Goal: Information Seeking & Learning: Check status

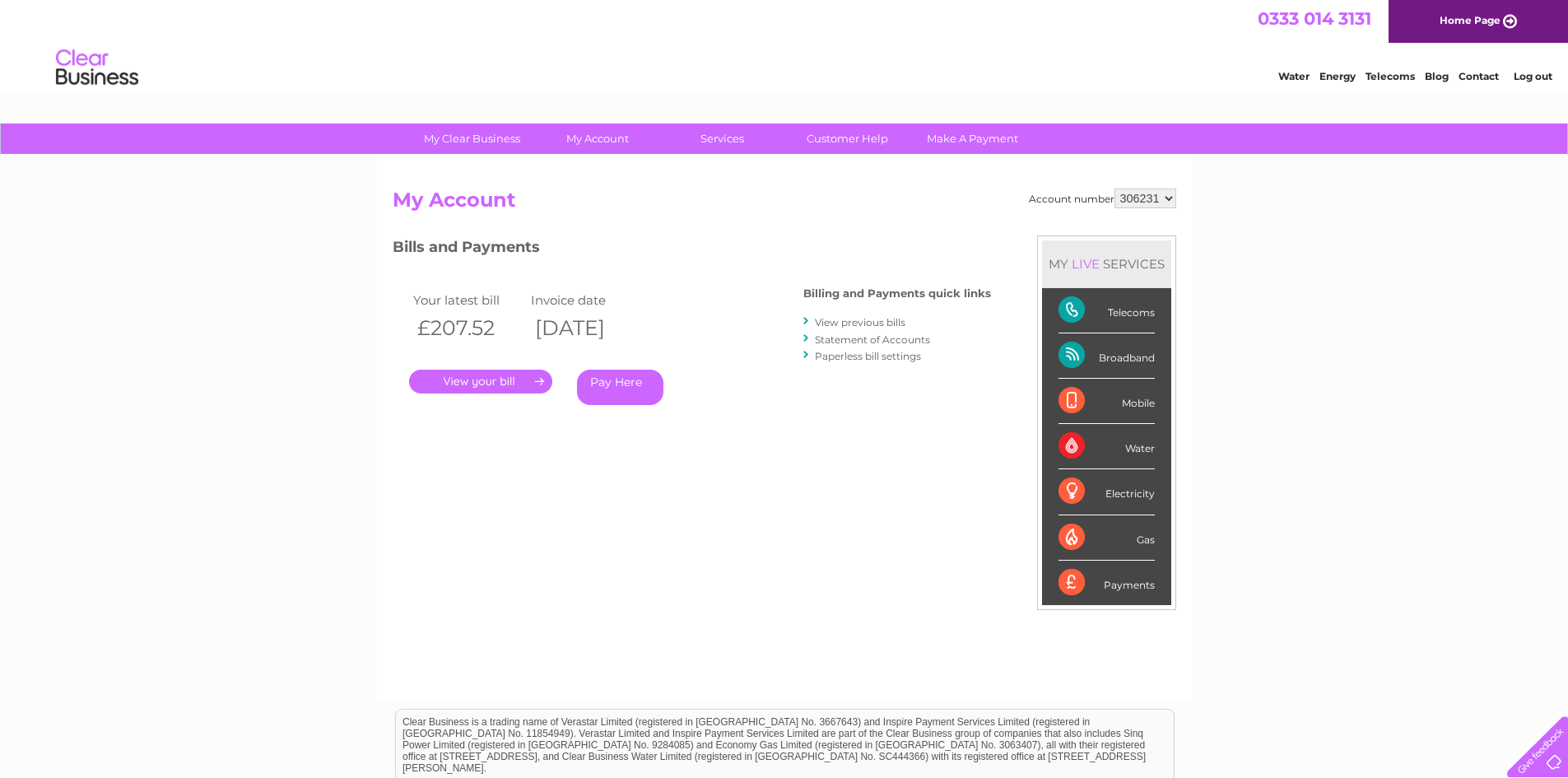
click at [921, 339] on link "Statement of Accounts" at bounding box center [873, 339] width 115 height 12
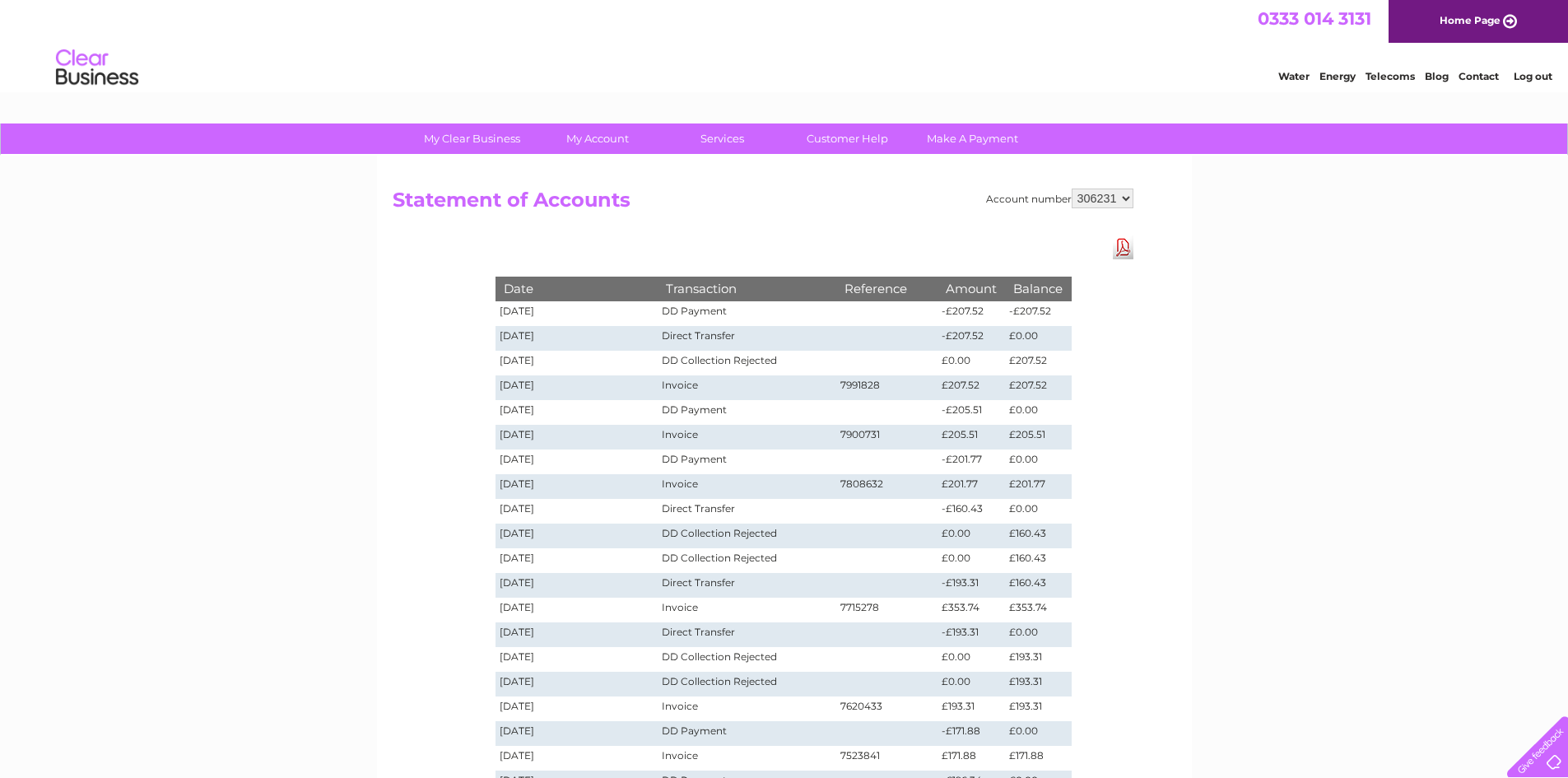
click at [1127, 242] on link "Download Pdf" at bounding box center [1123, 247] width 21 height 23
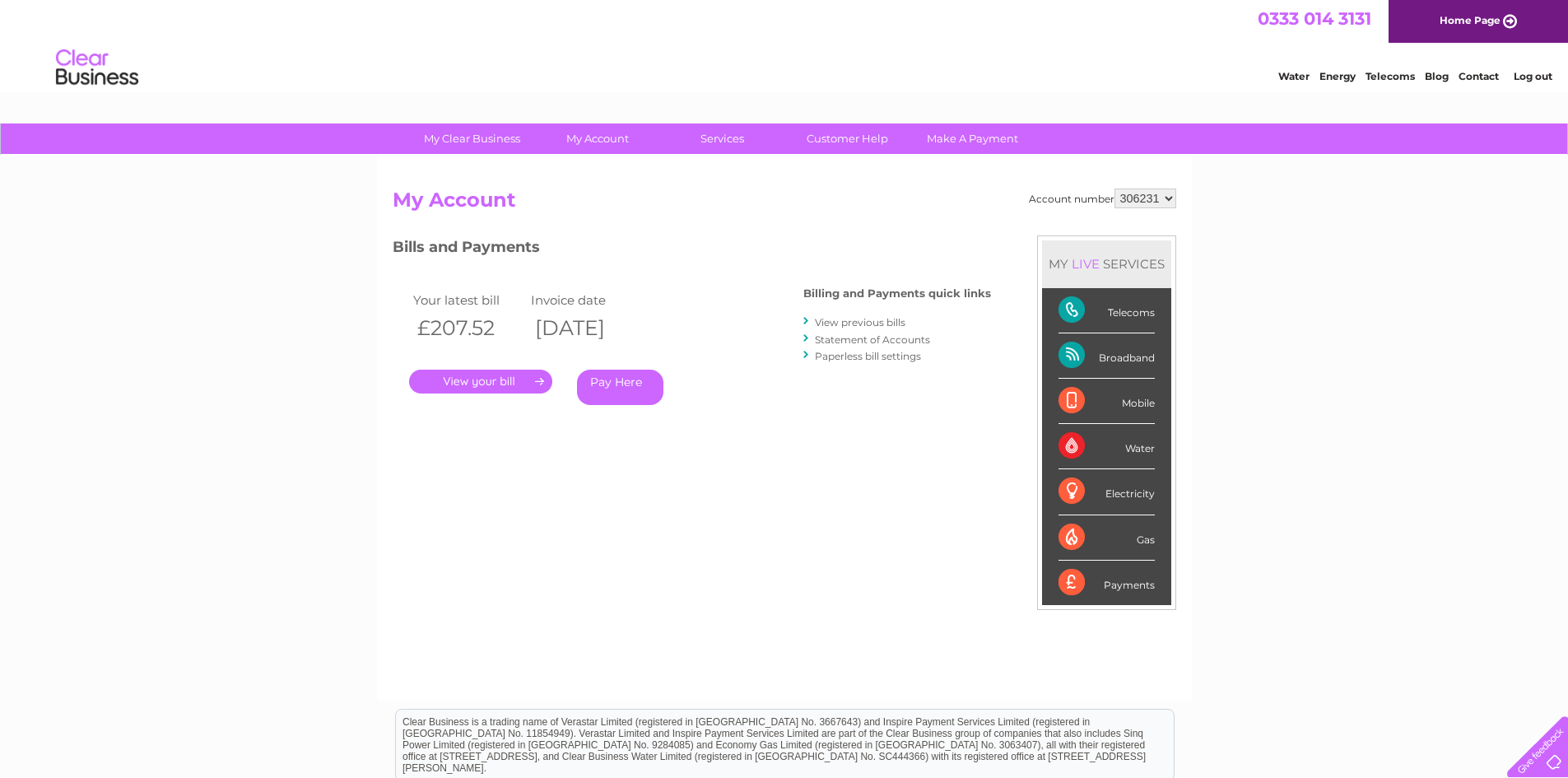
click at [1125, 363] on div "Broadband" at bounding box center [1106, 356] width 97 height 45
click at [1065, 353] on div "Broadband" at bounding box center [1106, 356] width 97 height 45
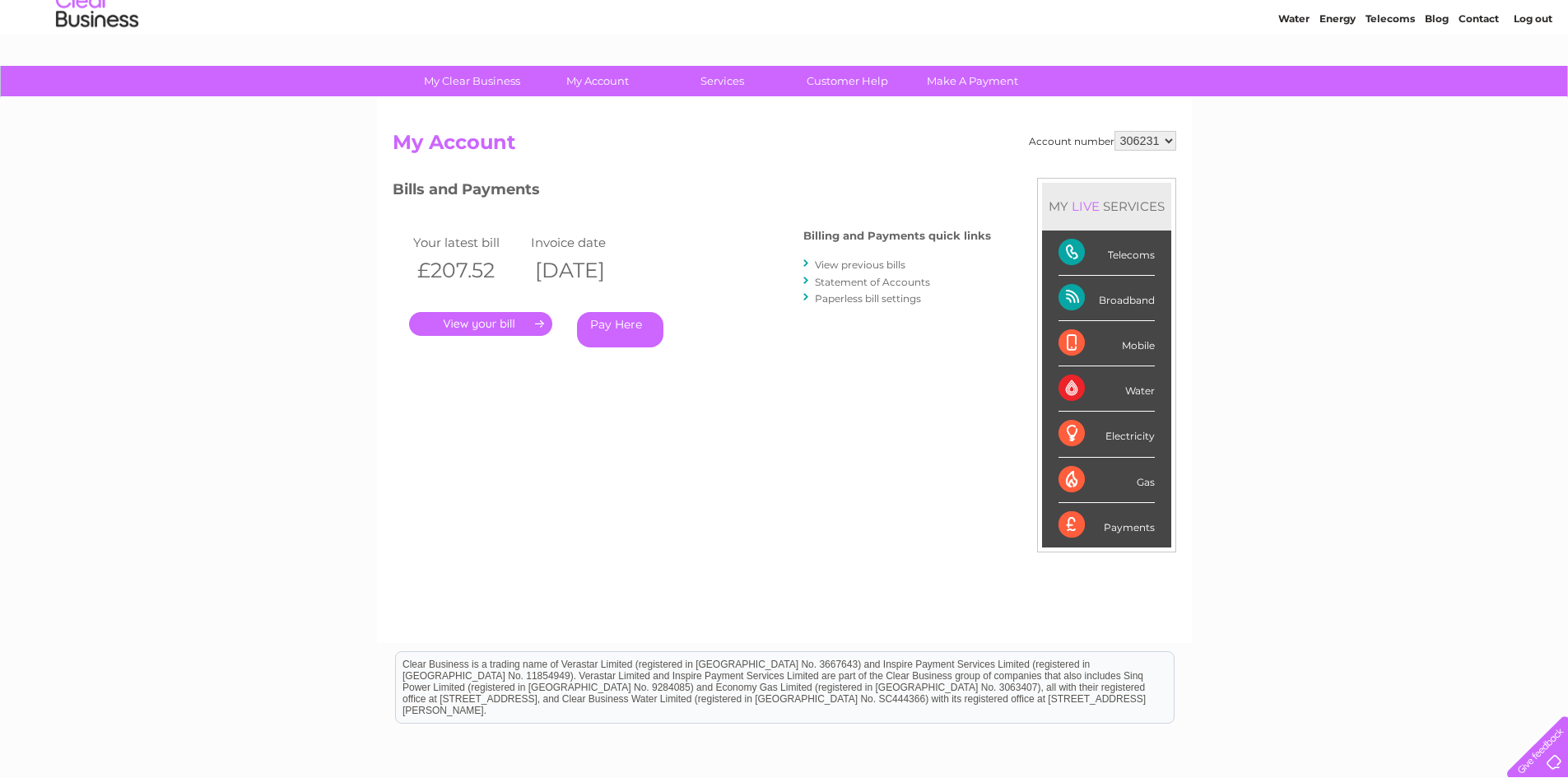
scroll to position [83, 0]
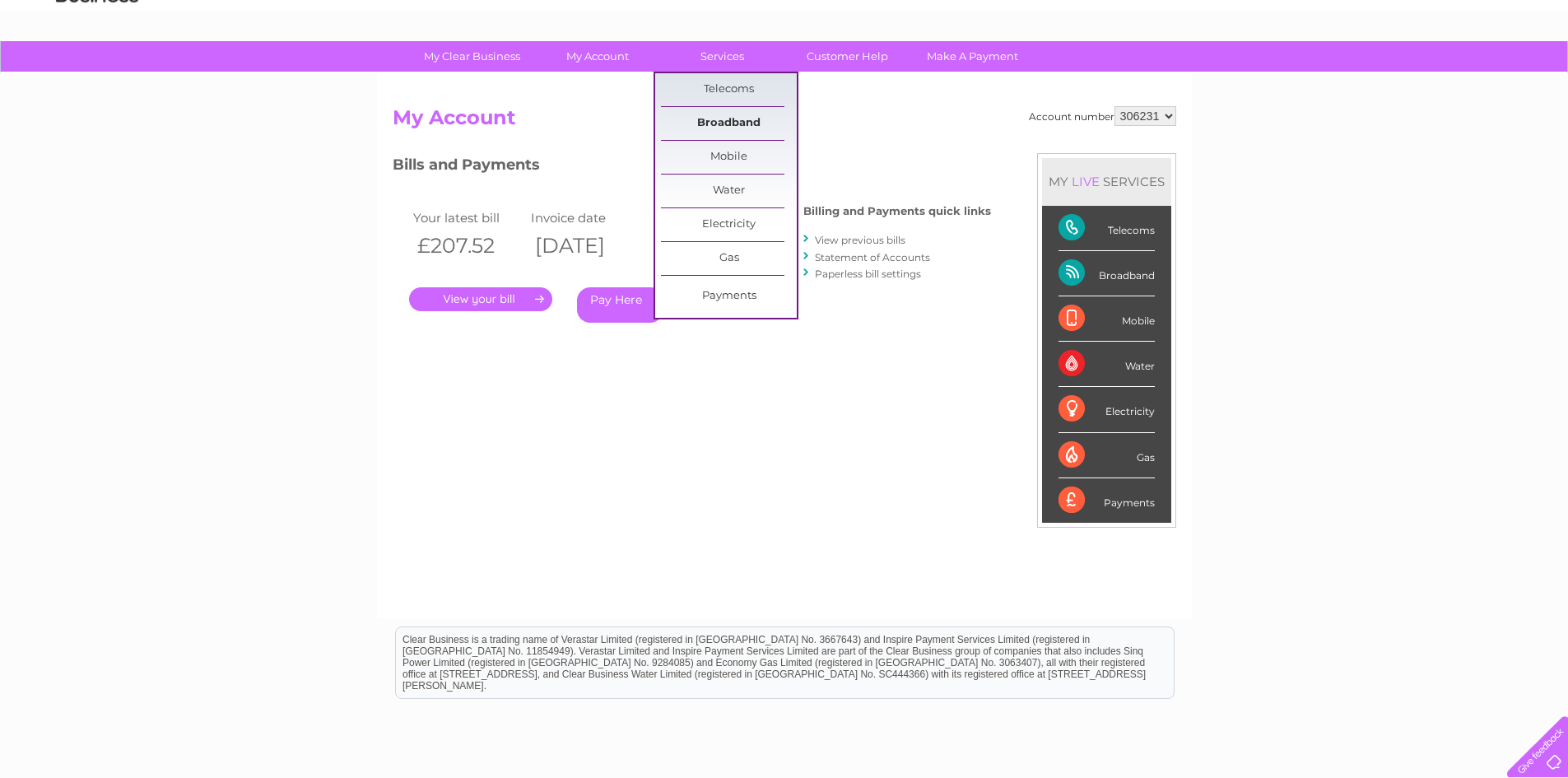
click at [735, 115] on link "Broadband" at bounding box center [729, 123] width 136 height 33
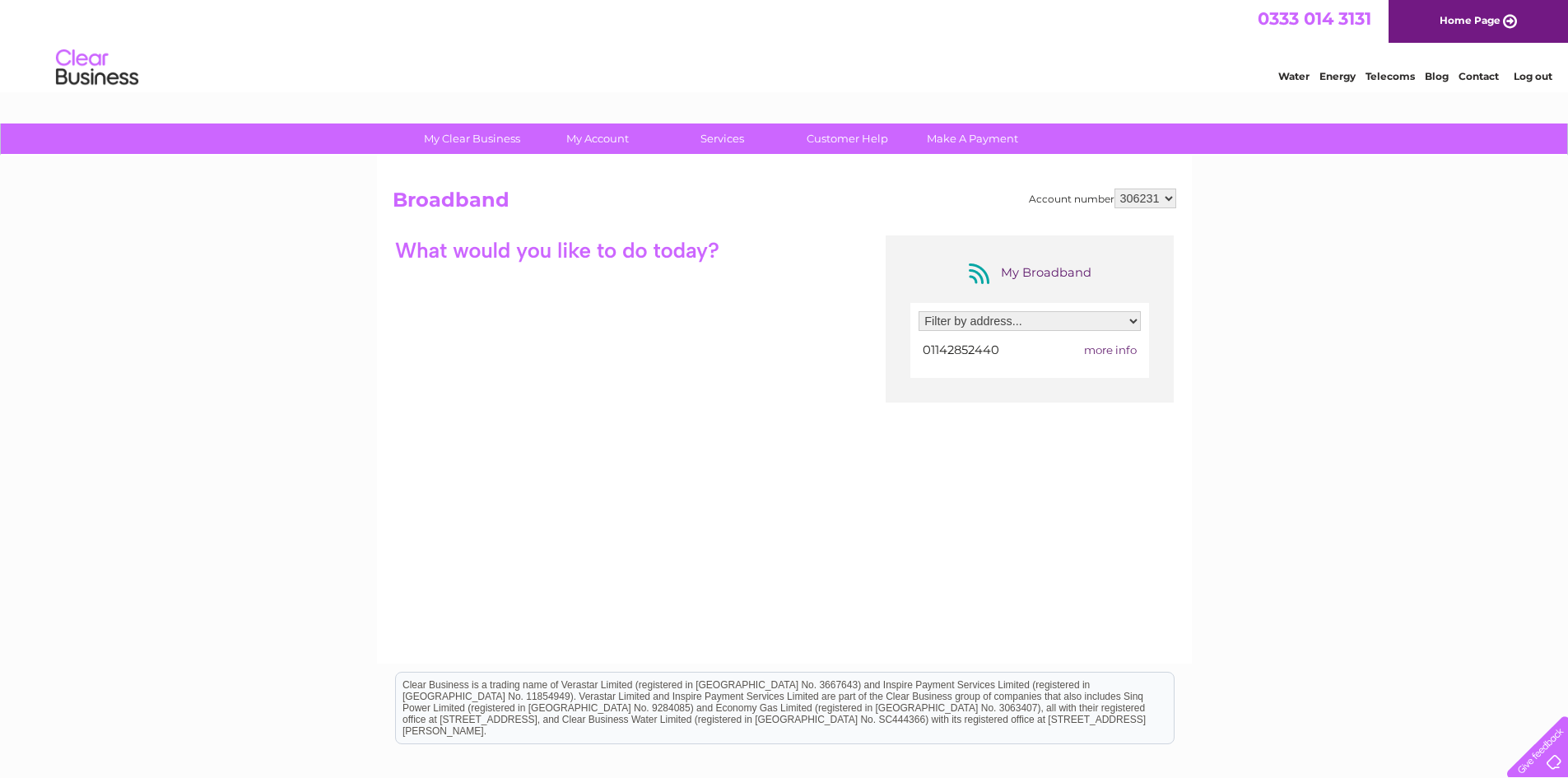
click at [1070, 326] on select "Filter by address... Little Rascals Nursery, Halifax road, Sheffield, South Yor…" at bounding box center [1029, 321] width 222 height 20
select select "1079492"
click at [919, 312] on select "Filter by address... Little Rascals Nursery, Halifax road, Sheffield, South Yor…" at bounding box center [1029, 321] width 222 height 20
click at [1103, 353] on span "more info" at bounding box center [1111, 350] width 53 height 13
click at [1115, 350] on span "more info" at bounding box center [1111, 350] width 53 height 13
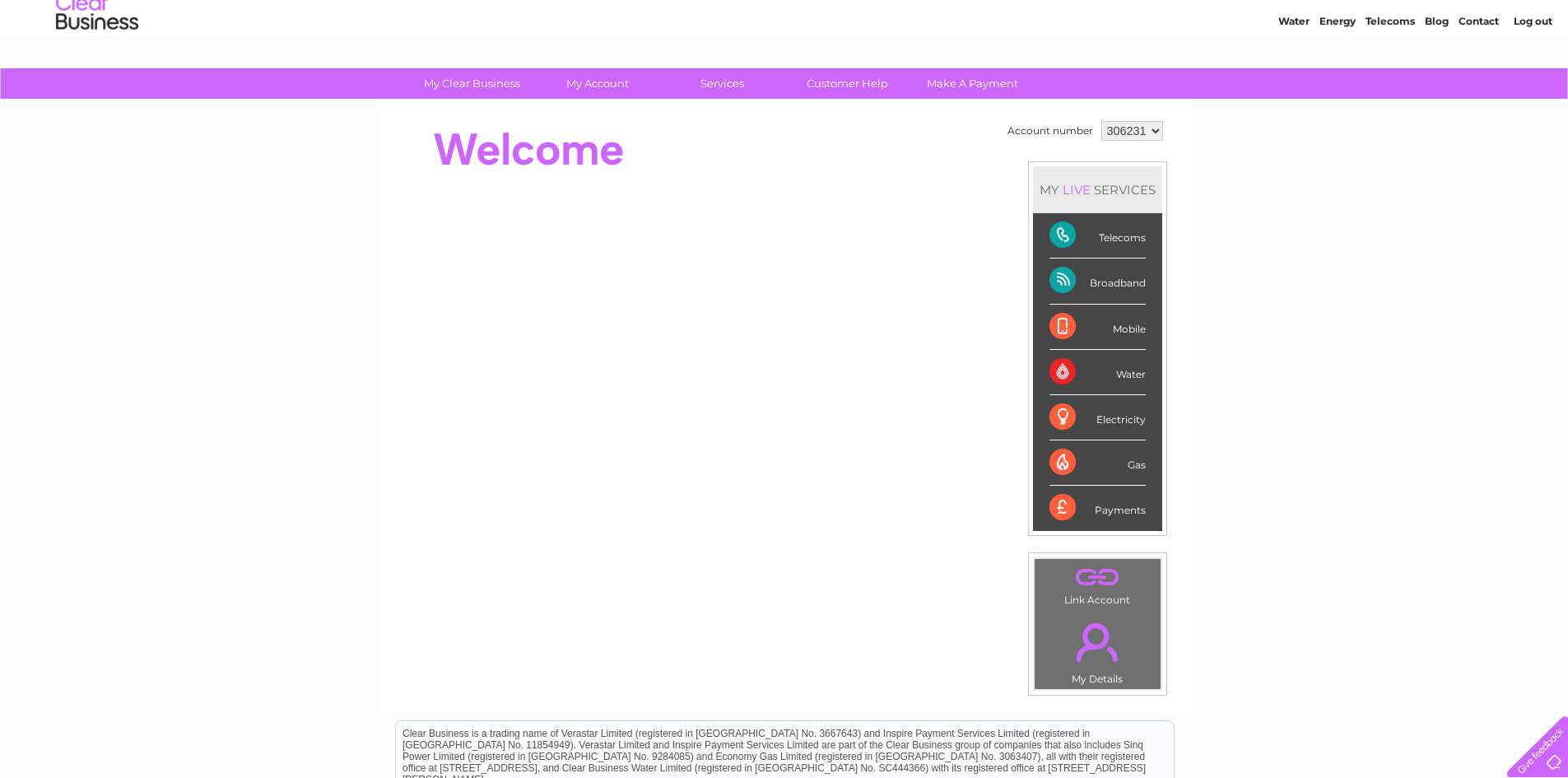
scroll to position [83, 0]
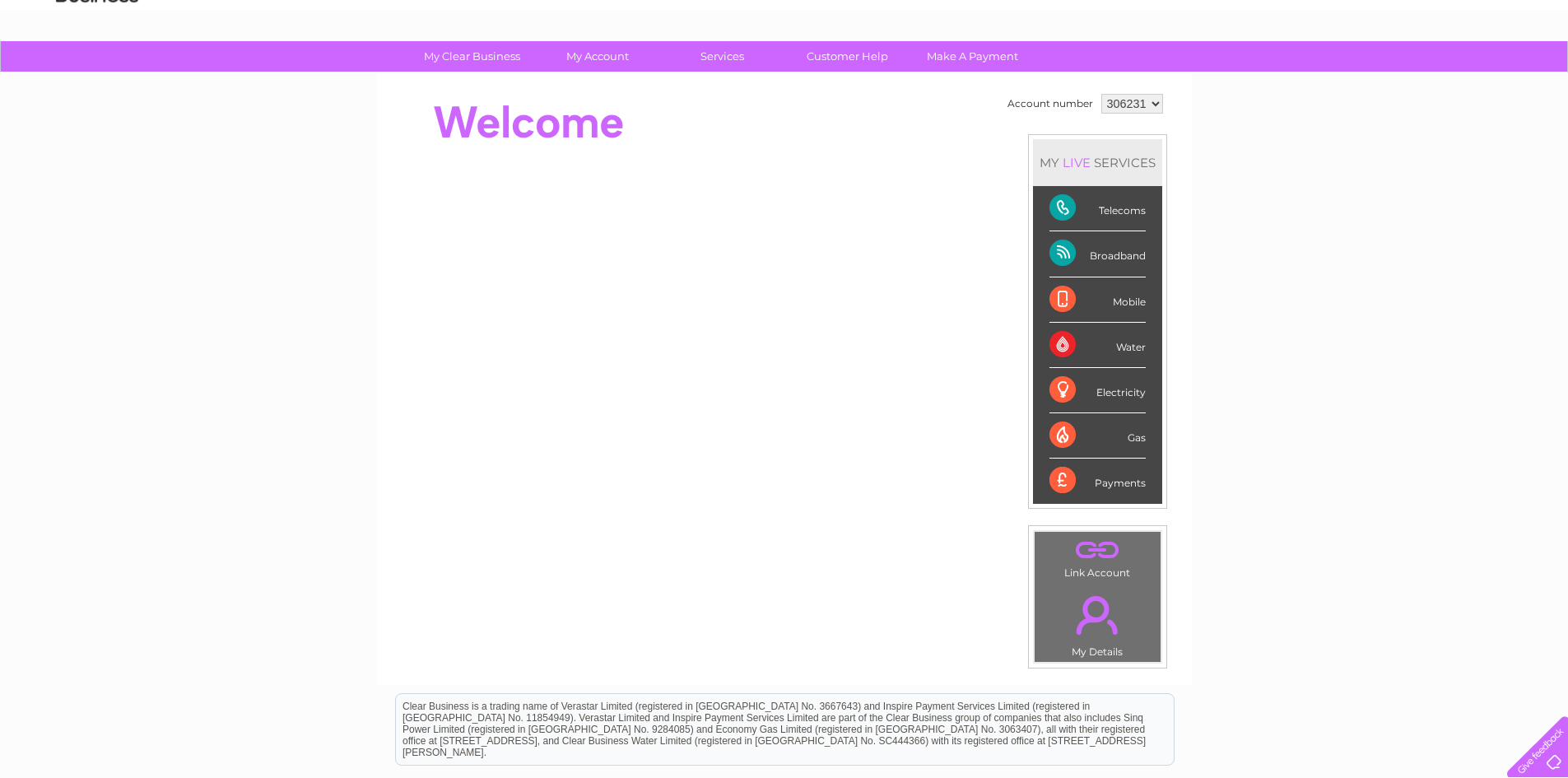
click at [1093, 543] on link "." at bounding box center [1097, 550] width 117 height 29
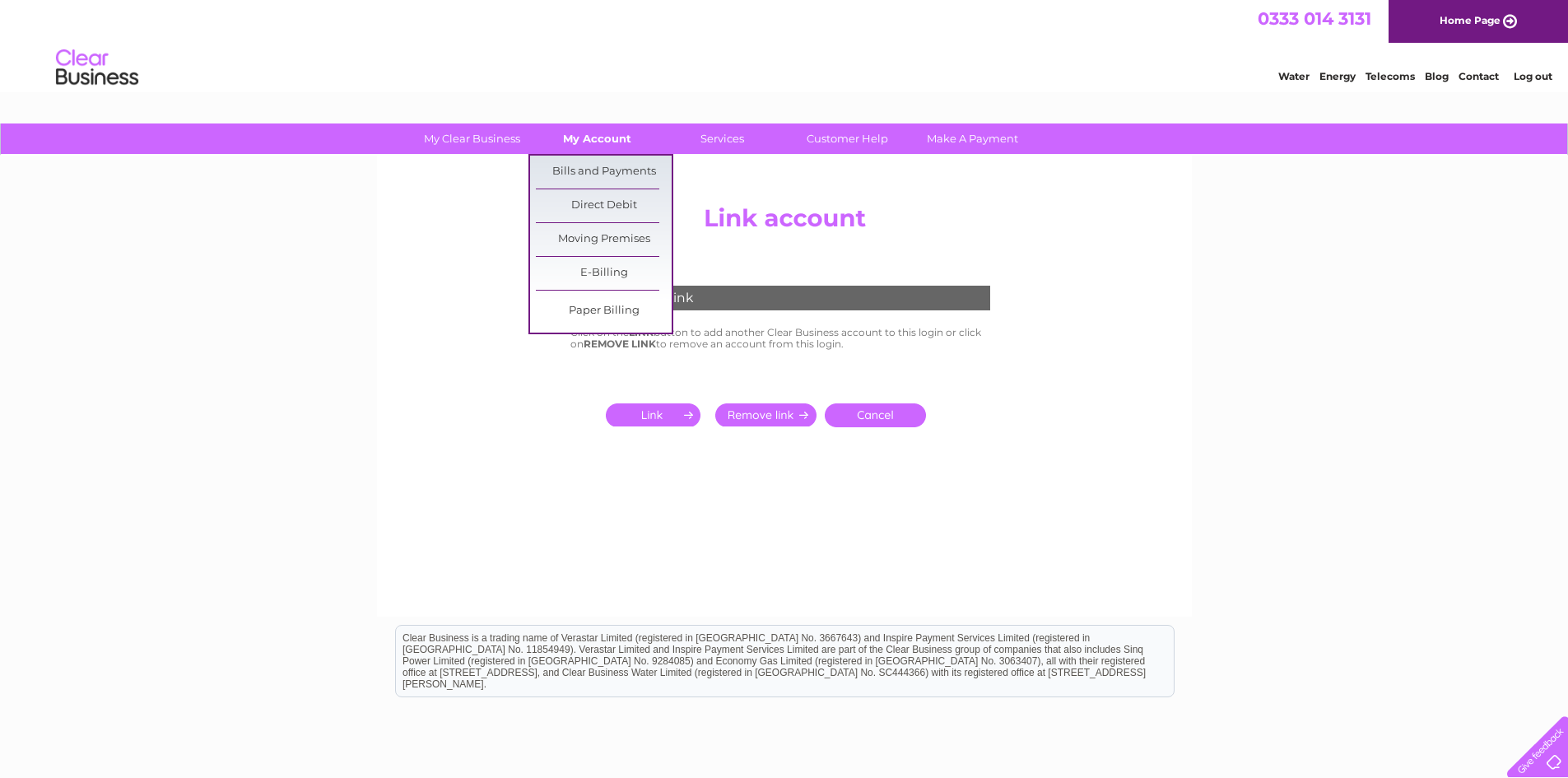
click at [612, 139] on link "My Account" at bounding box center [597, 139] width 136 height 30
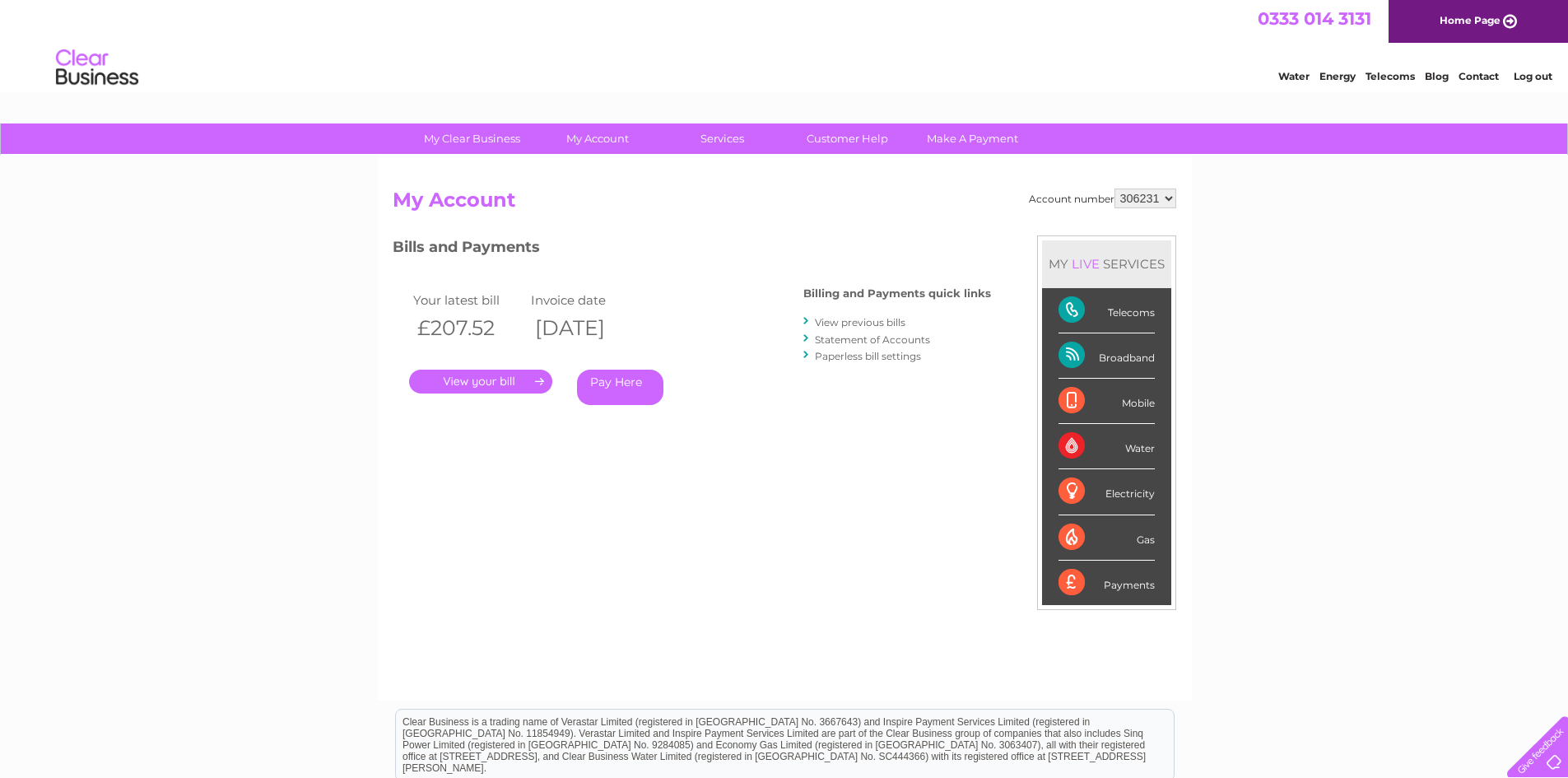
click at [896, 317] on link "View previous bills" at bounding box center [860, 322] width 91 height 12
click at [502, 380] on link "." at bounding box center [480, 381] width 144 height 23
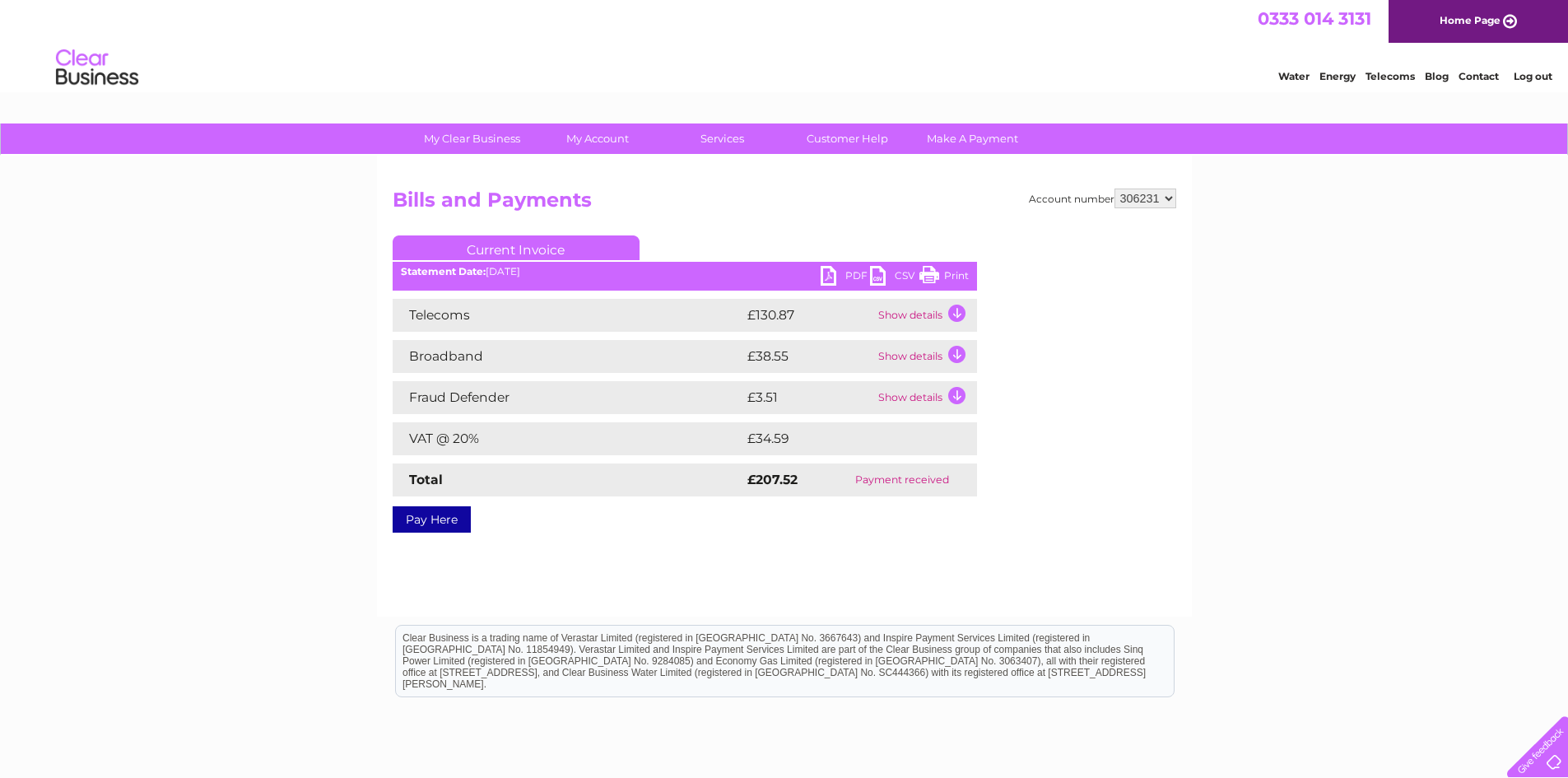
click at [959, 353] on td "Show details" at bounding box center [926, 356] width 103 height 33
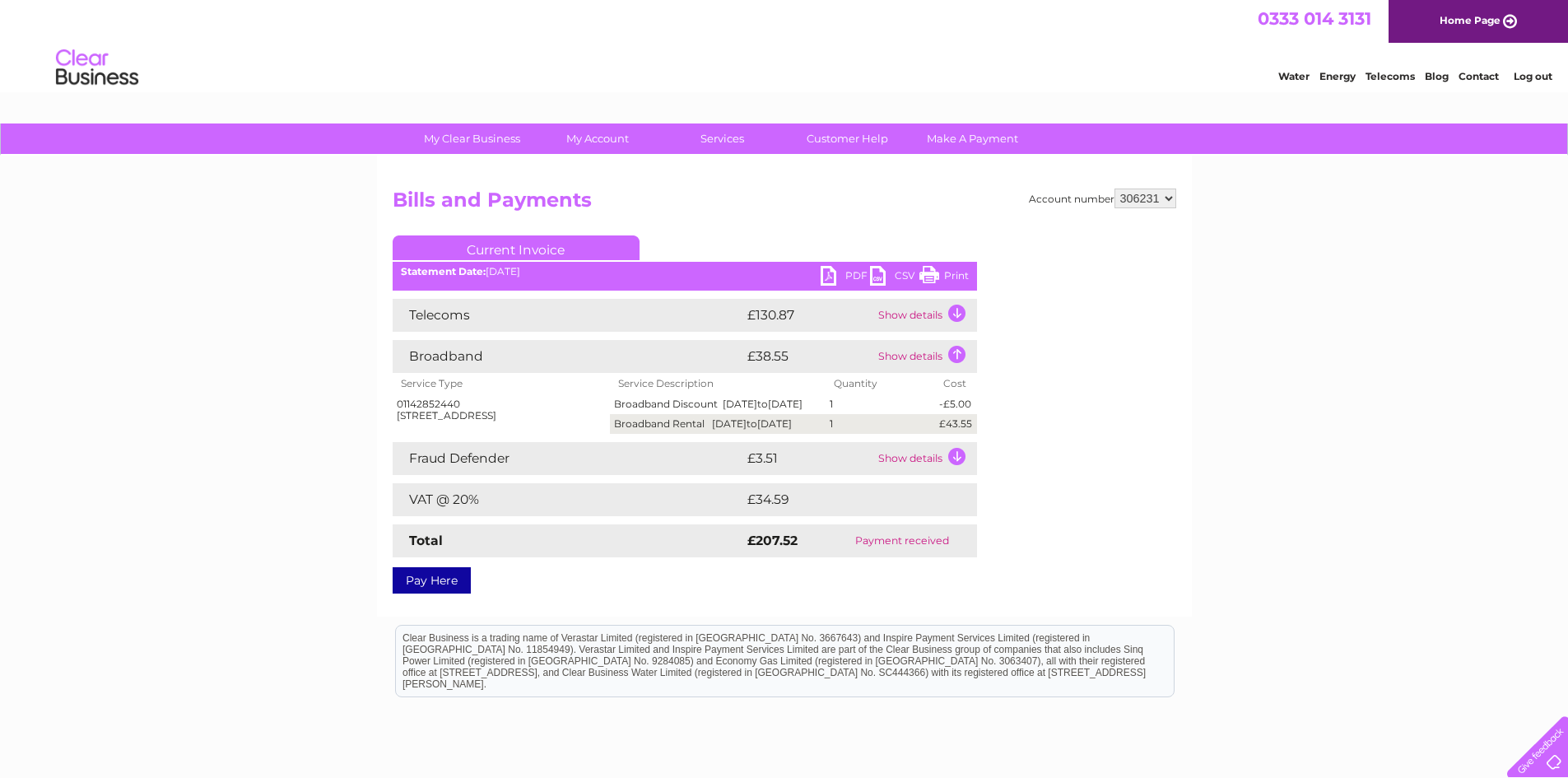
click at [959, 306] on td "Show details" at bounding box center [926, 314] width 103 height 33
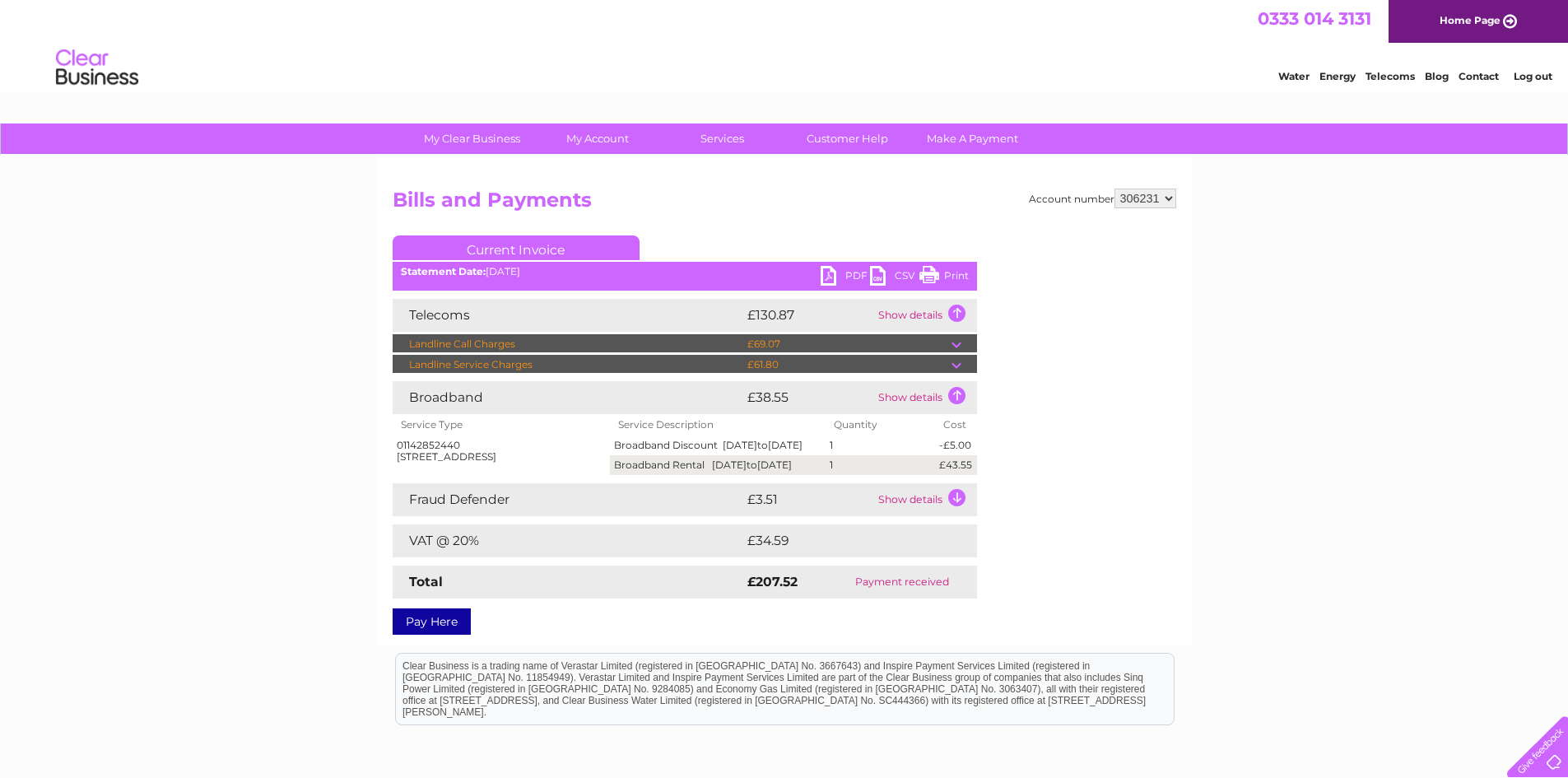
click at [956, 342] on td at bounding box center [964, 343] width 25 height 20
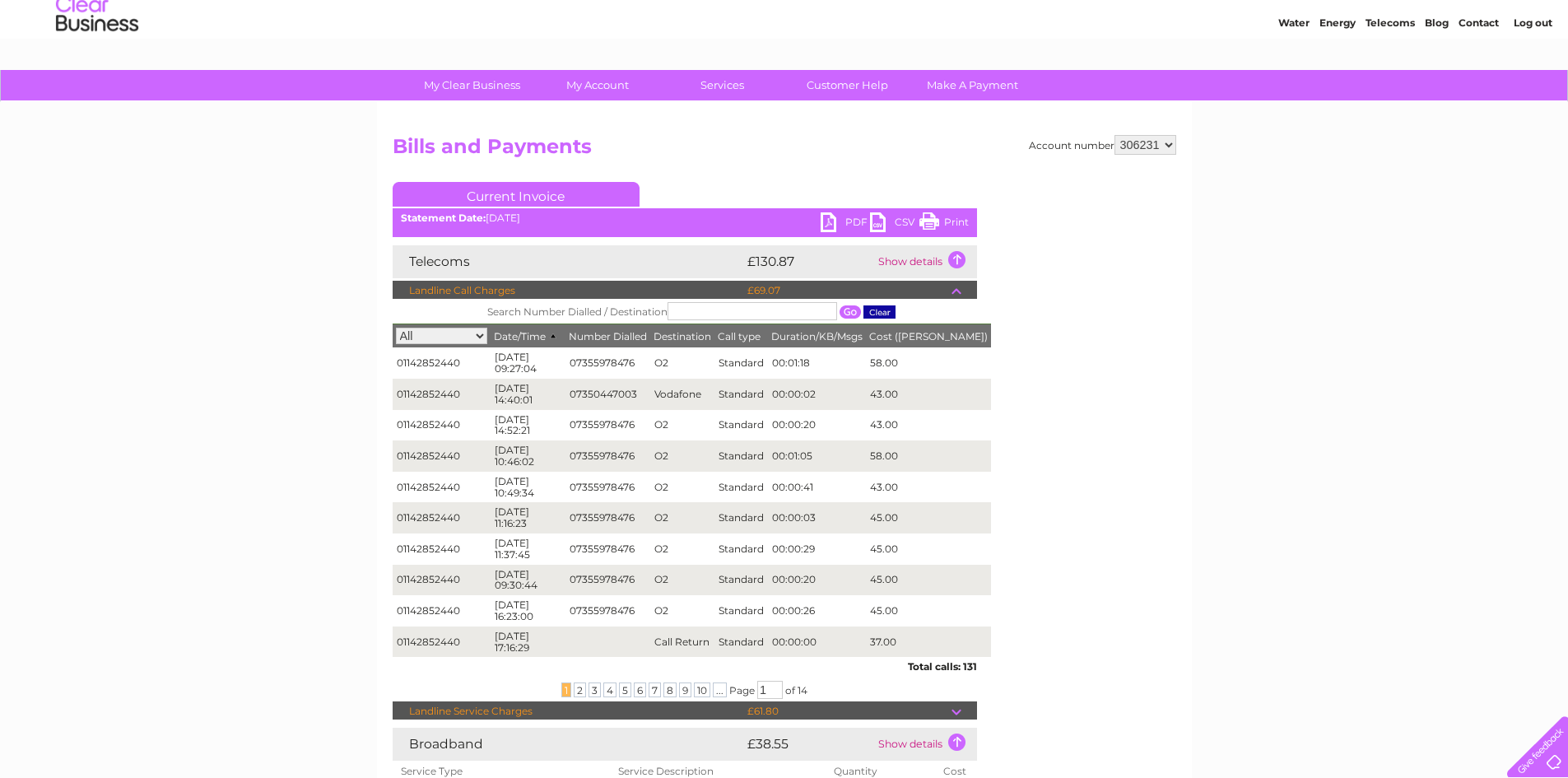
scroll to position [83, 0]
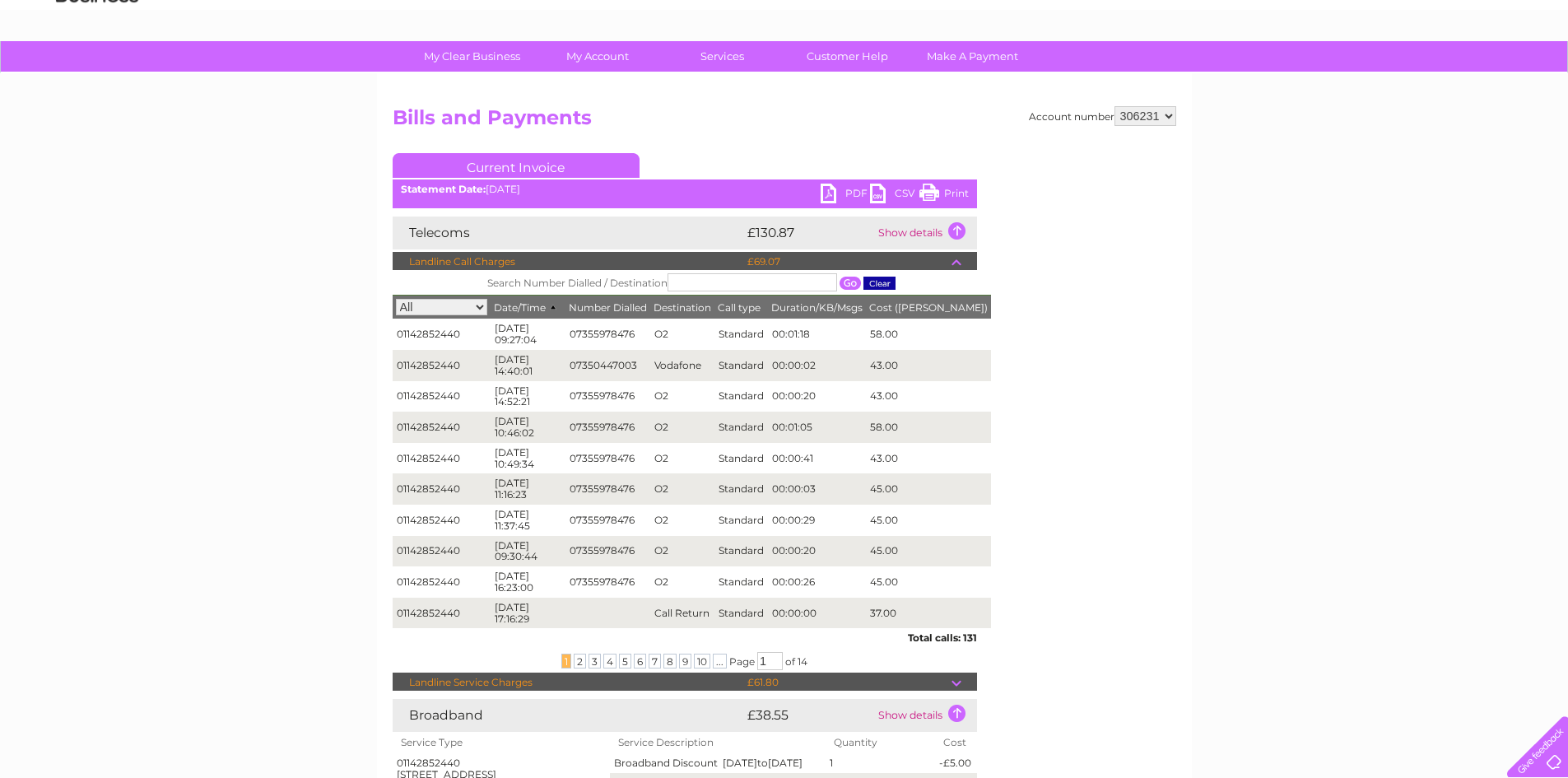
click at [960, 258] on td at bounding box center [964, 261] width 25 height 20
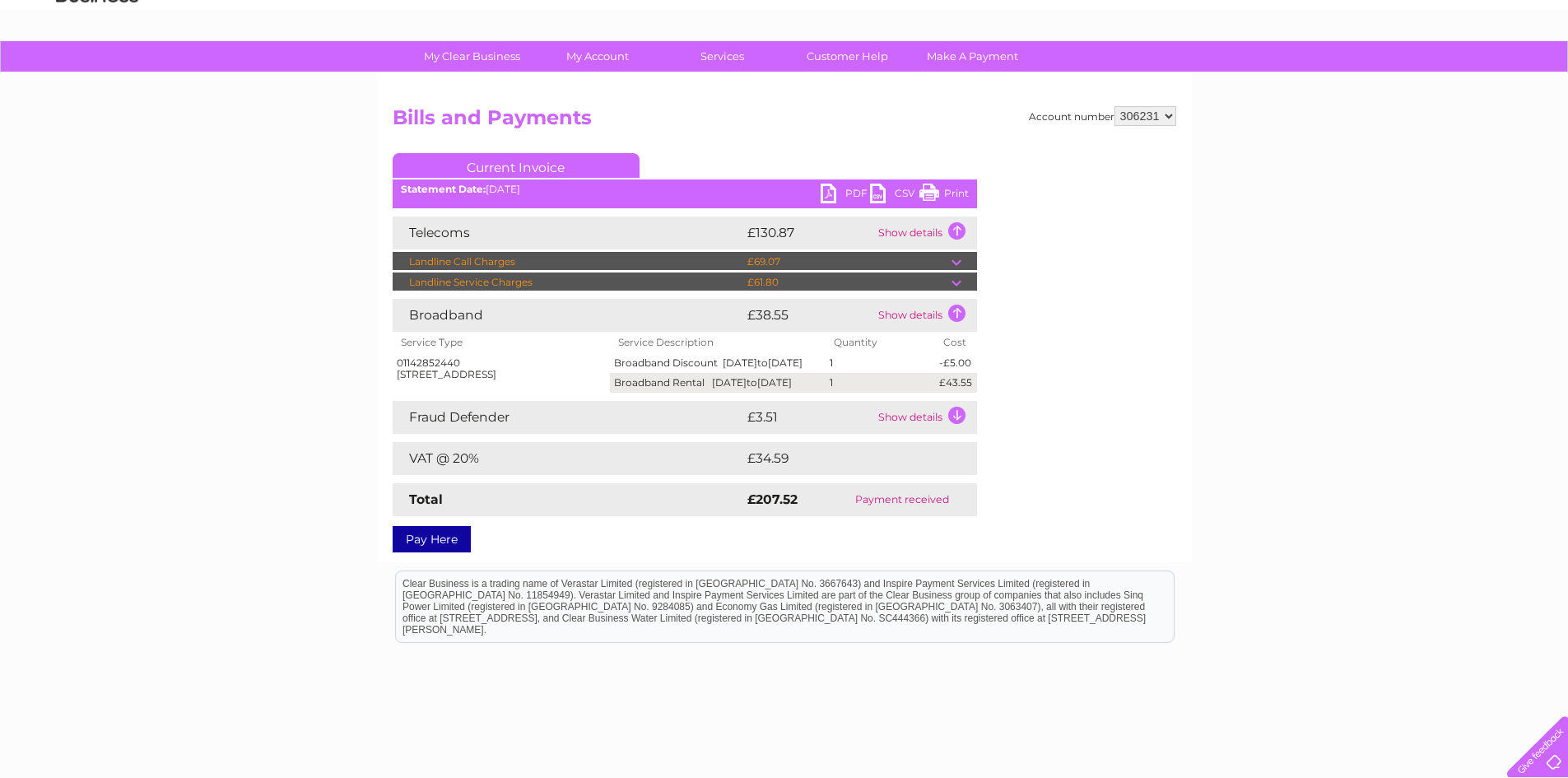
click at [957, 275] on td at bounding box center [964, 282] width 25 height 20
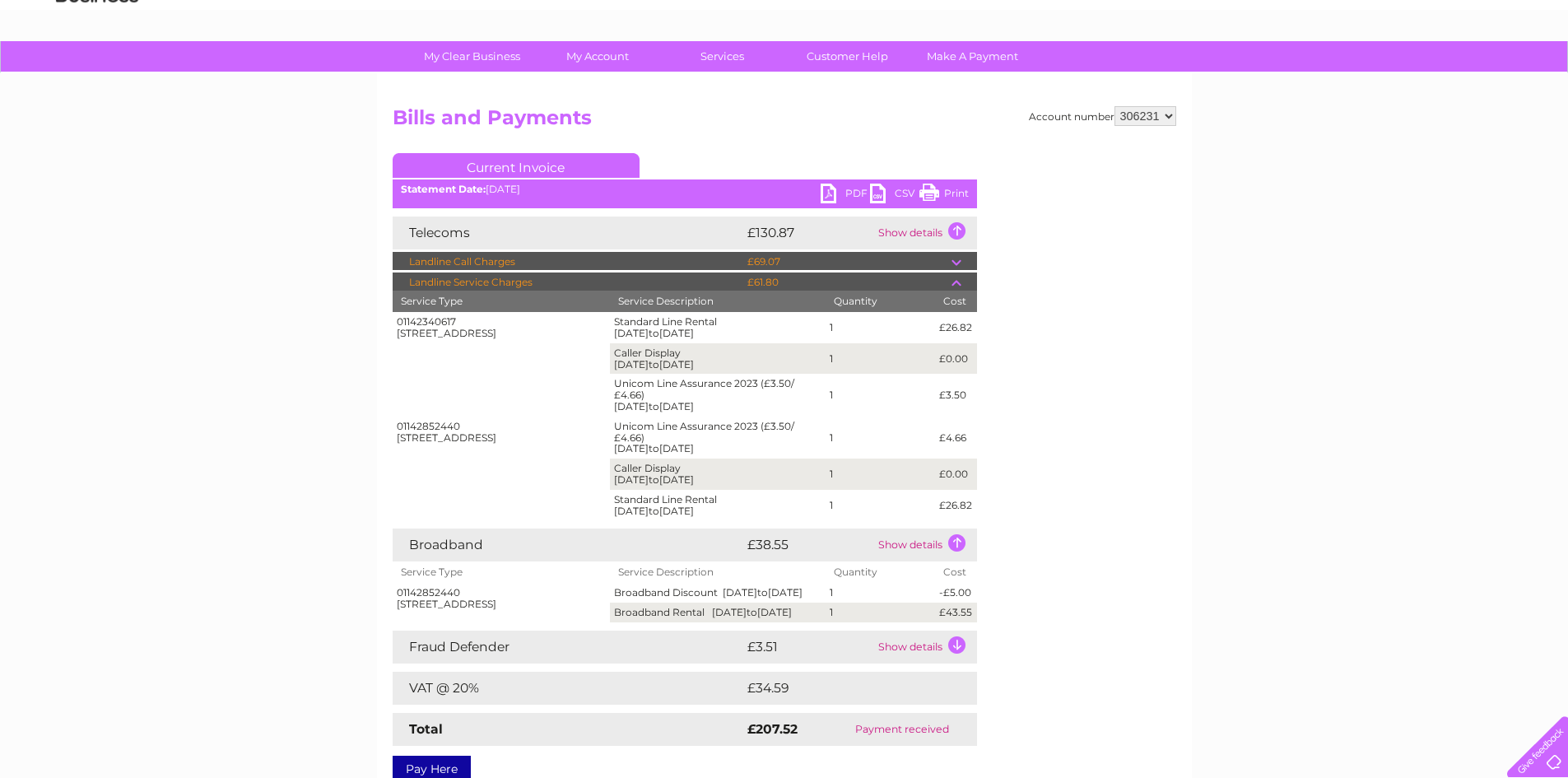
click at [958, 262] on td at bounding box center [964, 261] width 25 height 20
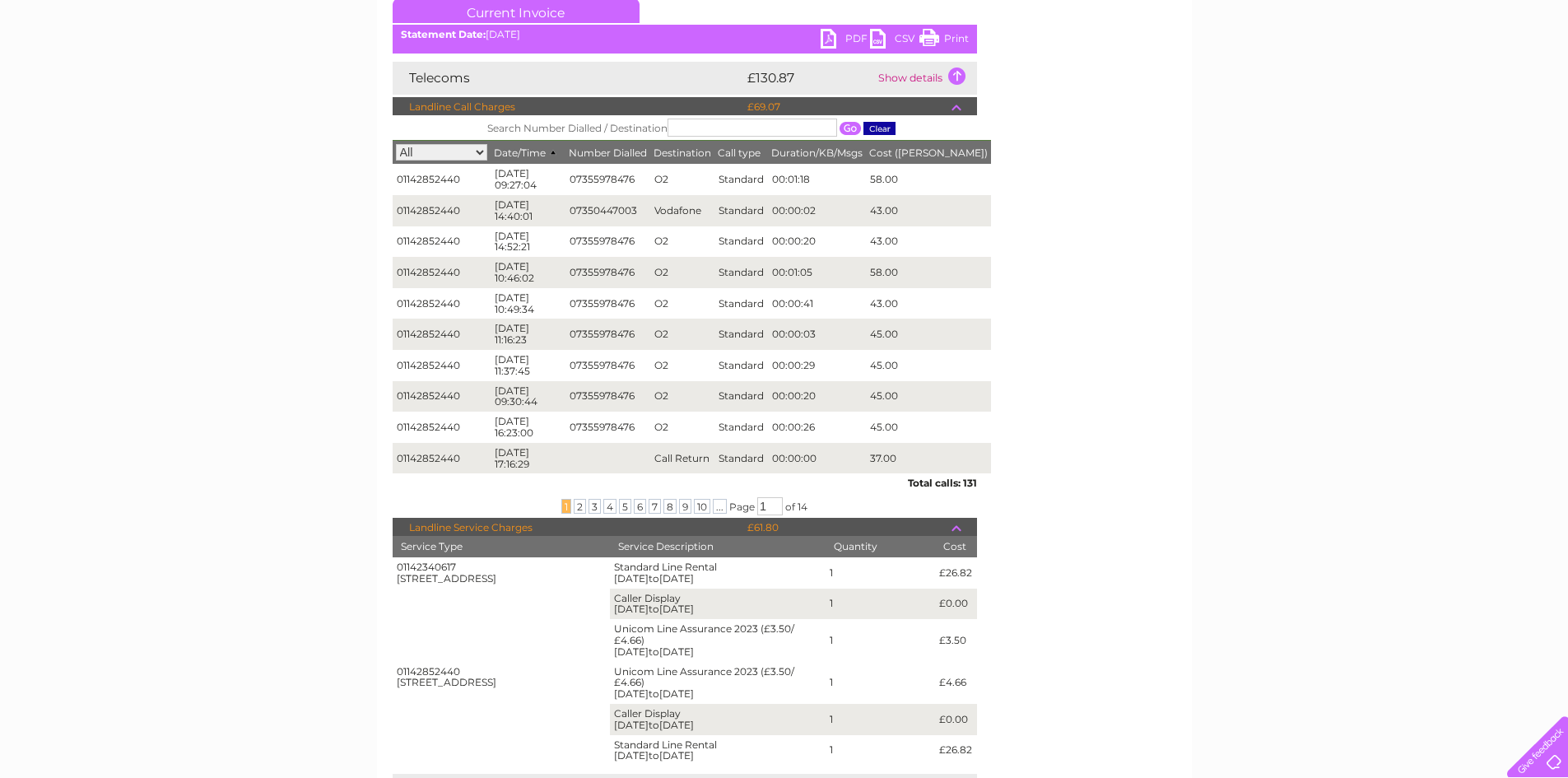
scroll to position [247, 0]
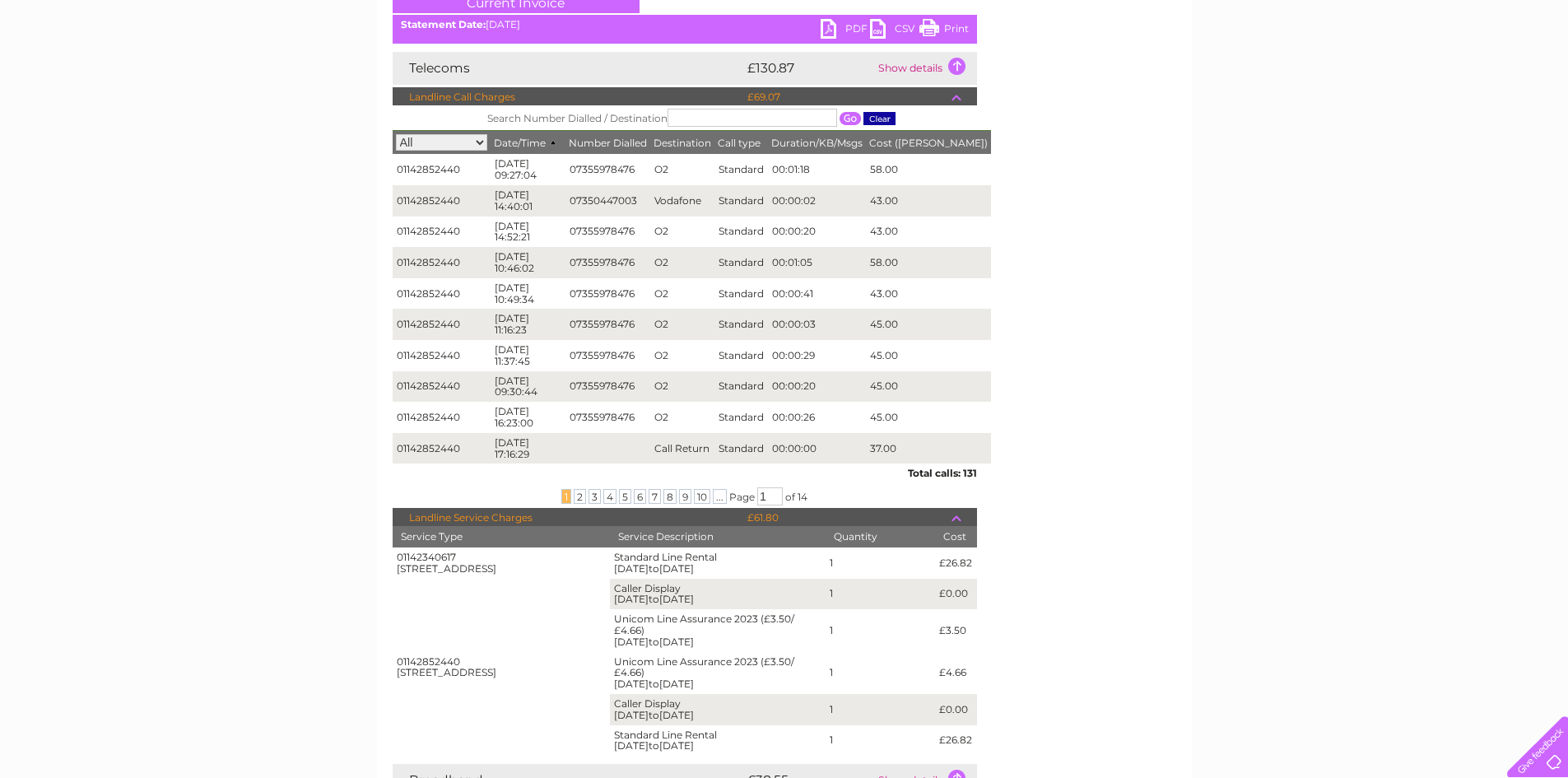
click at [471, 135] on select "All 01142340617 01142852440" at bounding box center [441, 143] width 91 height 17
click at [396, 134] on select "All 01142340617 01142852440" at bounding box center [441, 143] width 91 height 17
click at [480, 139] on select "All 01142340617 01142852440" at bounding box center [441, 143] width 91 height 17
select select "01142340617"
click at [396, 134] on select "All 01142340617 01142852440" at bounding box center [441, 143] width 91 height 17
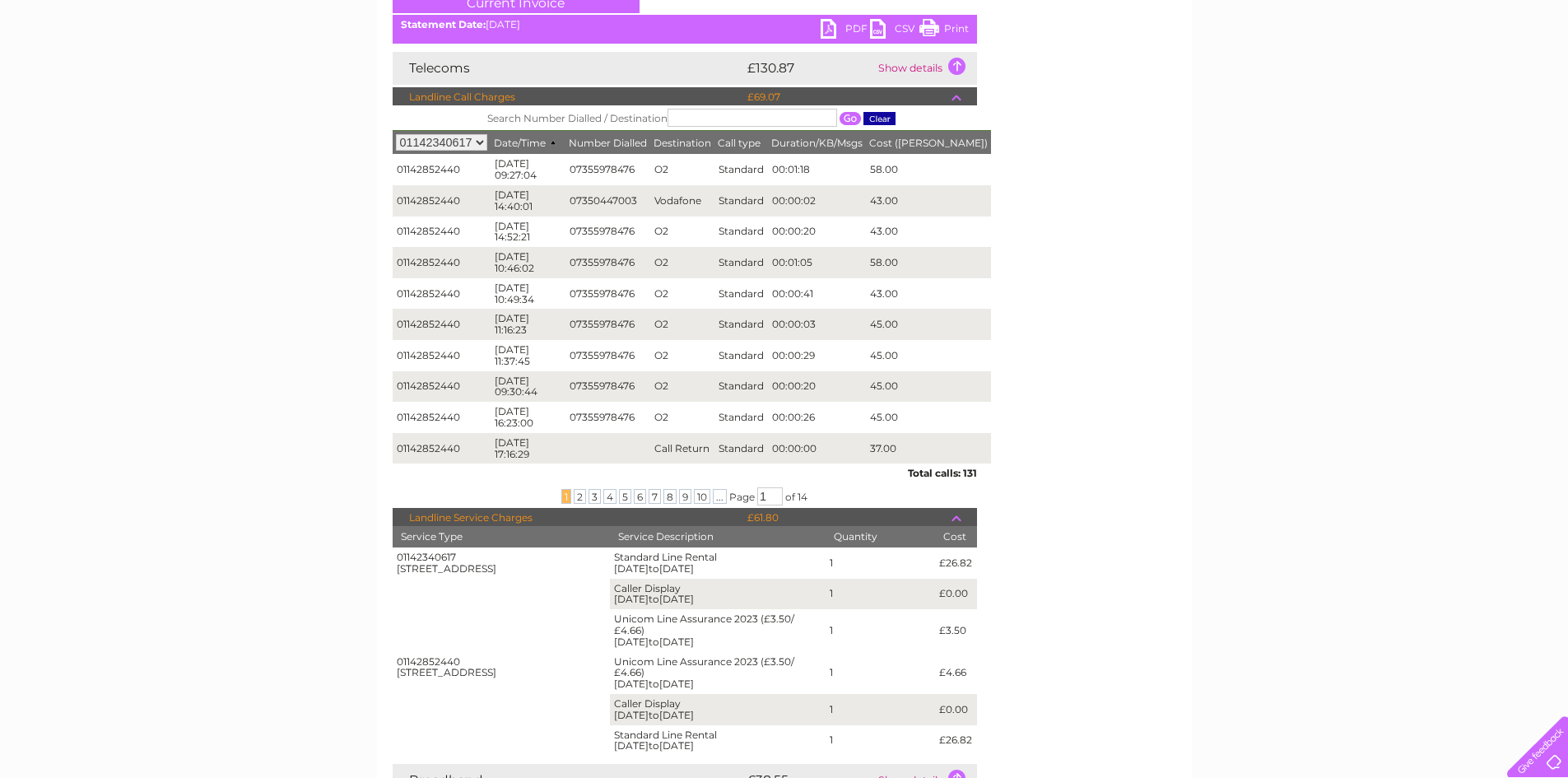
click at [848, 117] on input "button" at bounding box center [850, 118] width 22 height 13
click at [542, 140] on span "Date/Time" at bounding box center [527, 143] width 69 height 12
click at [724, 117] on input "text" at bounding box center [753, 117] width 170 height 18
type input "476"
click at [849, 118] on input "button" at bounding box center [850, 118] width 22 height 13
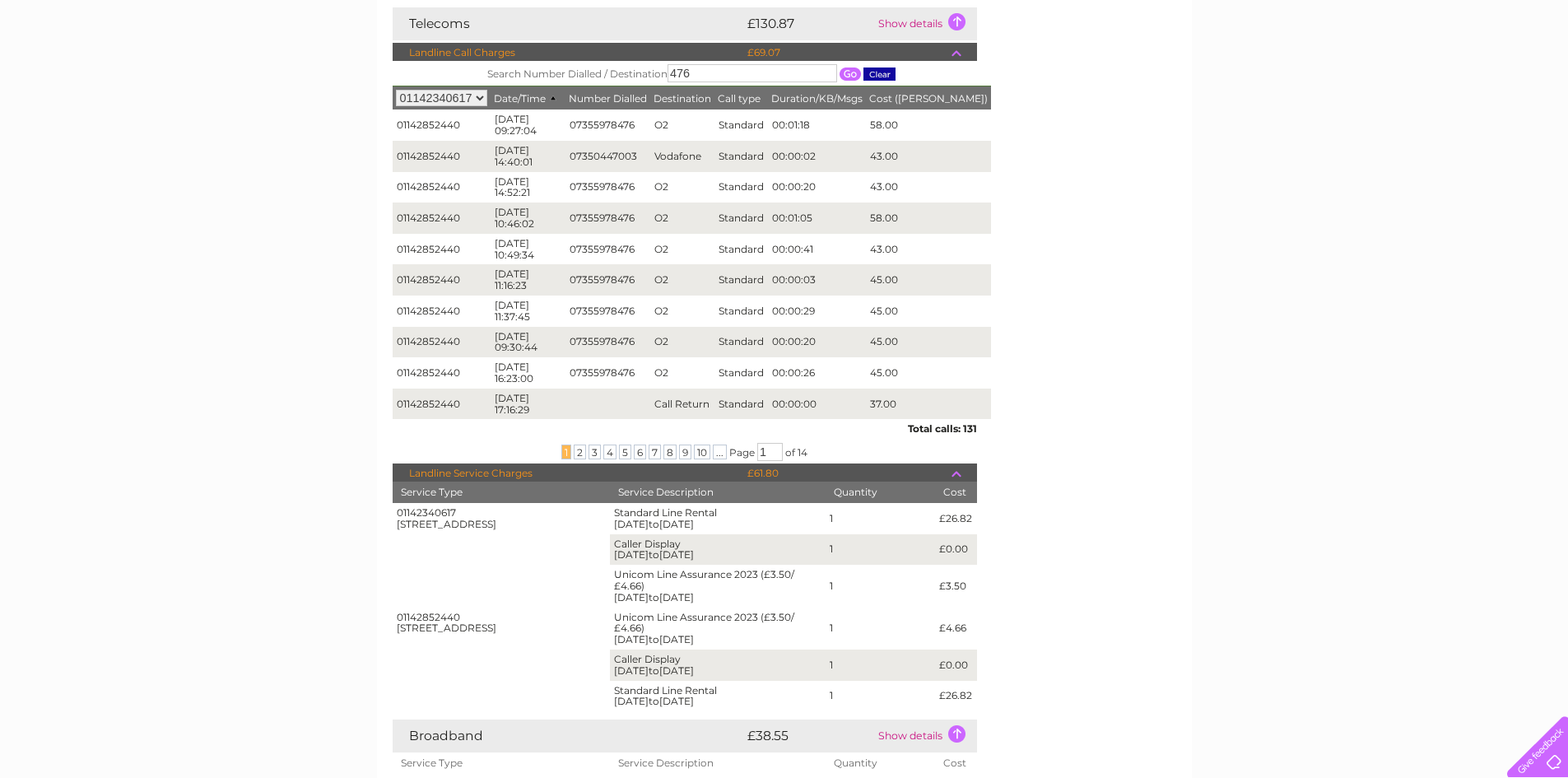
scroll to position [329, 0]
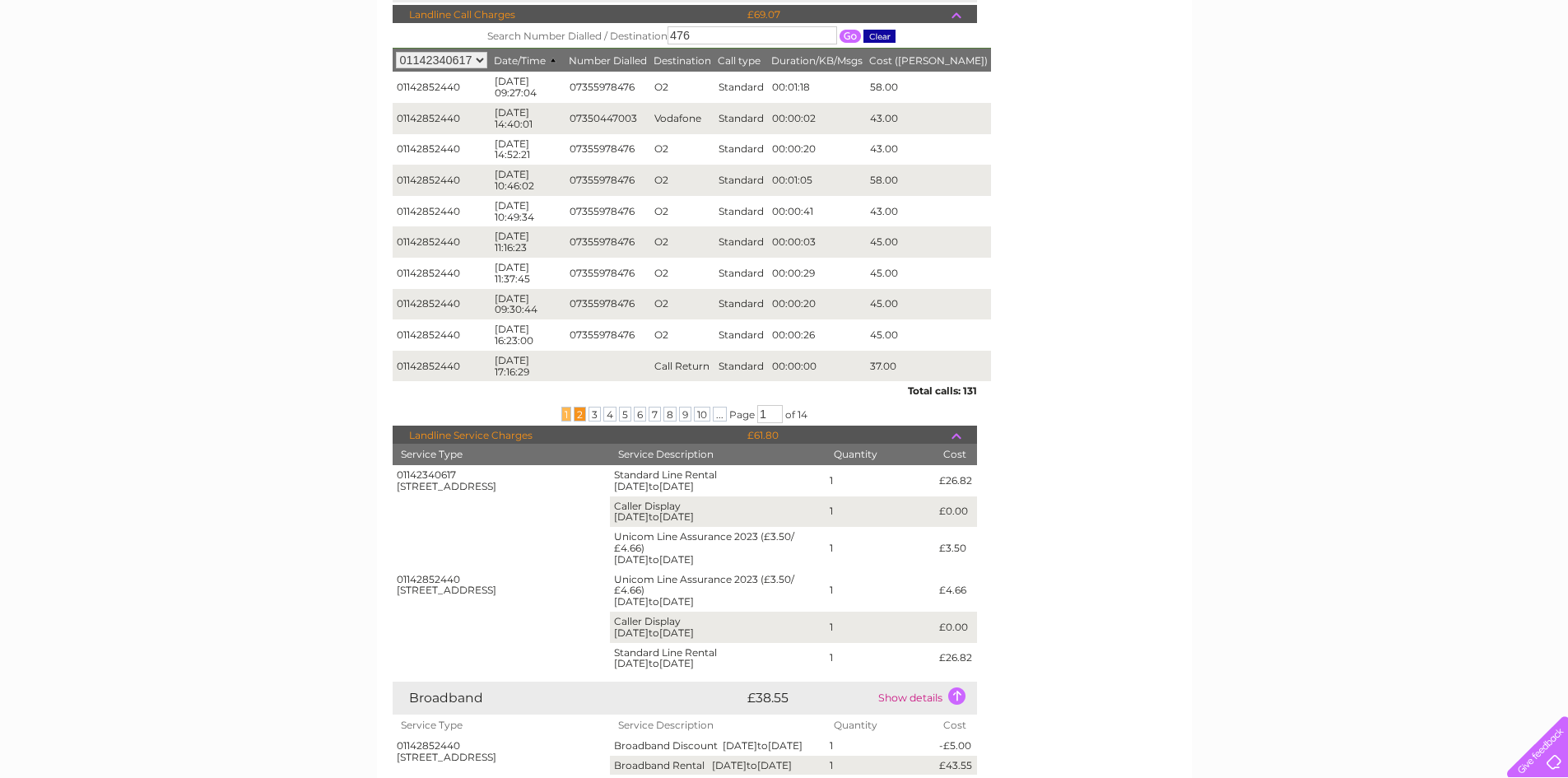
click at [581, 415] on span "2" at bounding box center [580, 414] width 12 height 15
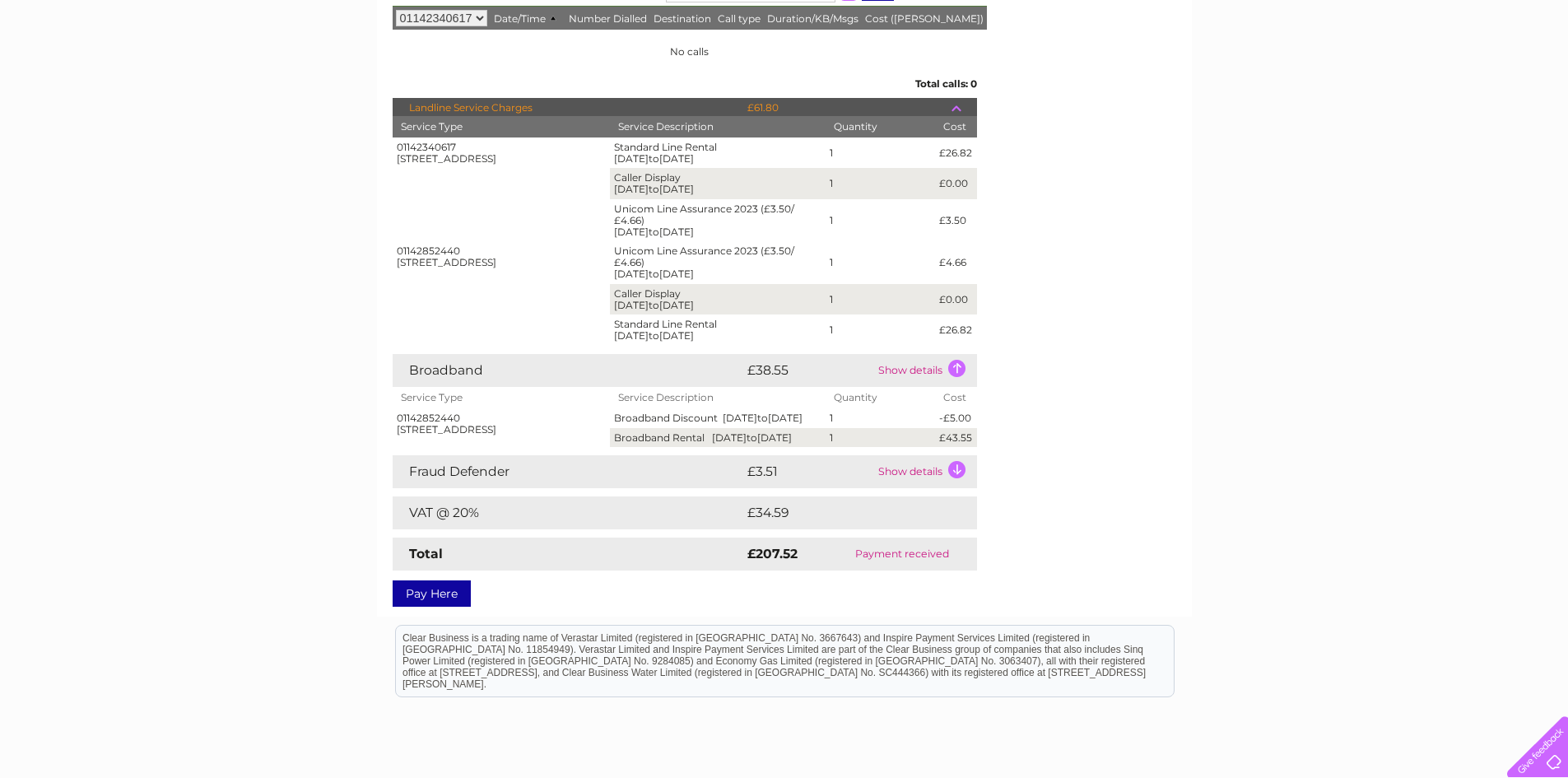
scroll to position [412, 0]
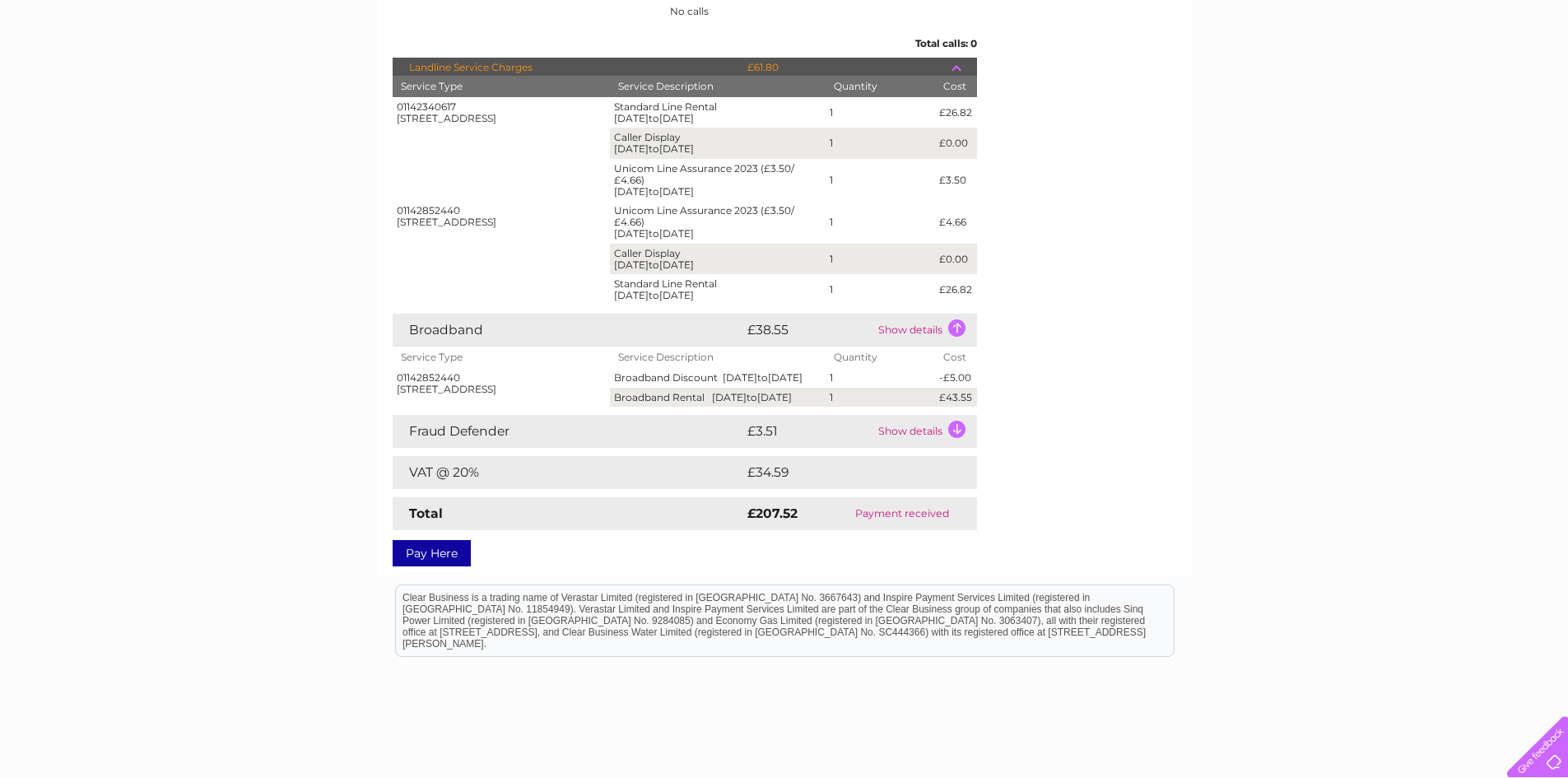
click at [961, 324] on td "Show details" at bounding box center [926, 329] width 103 height 33
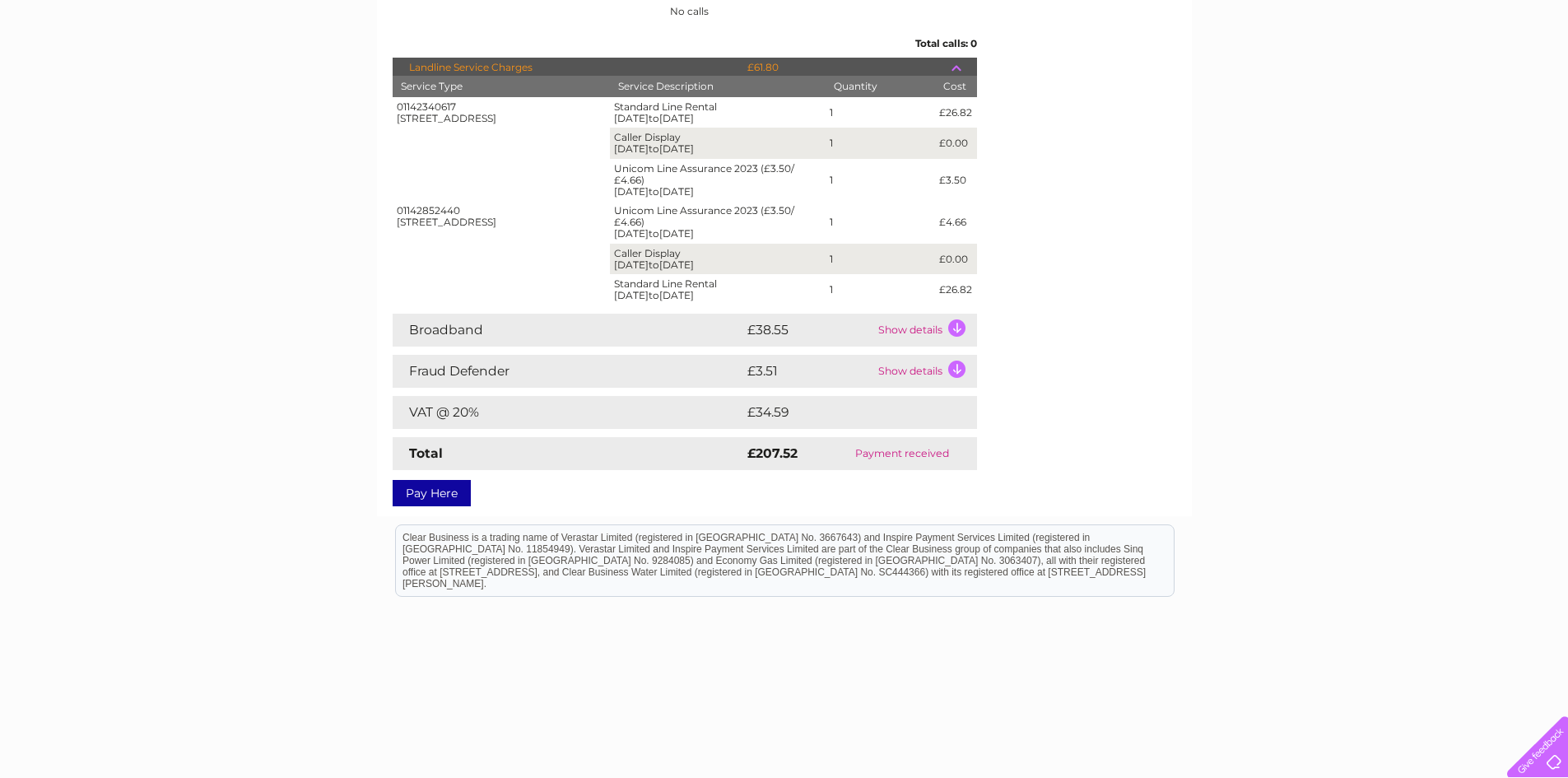
click at [953, 366] on td "Show details" at bounding box center [926, 371] width 103 height 33
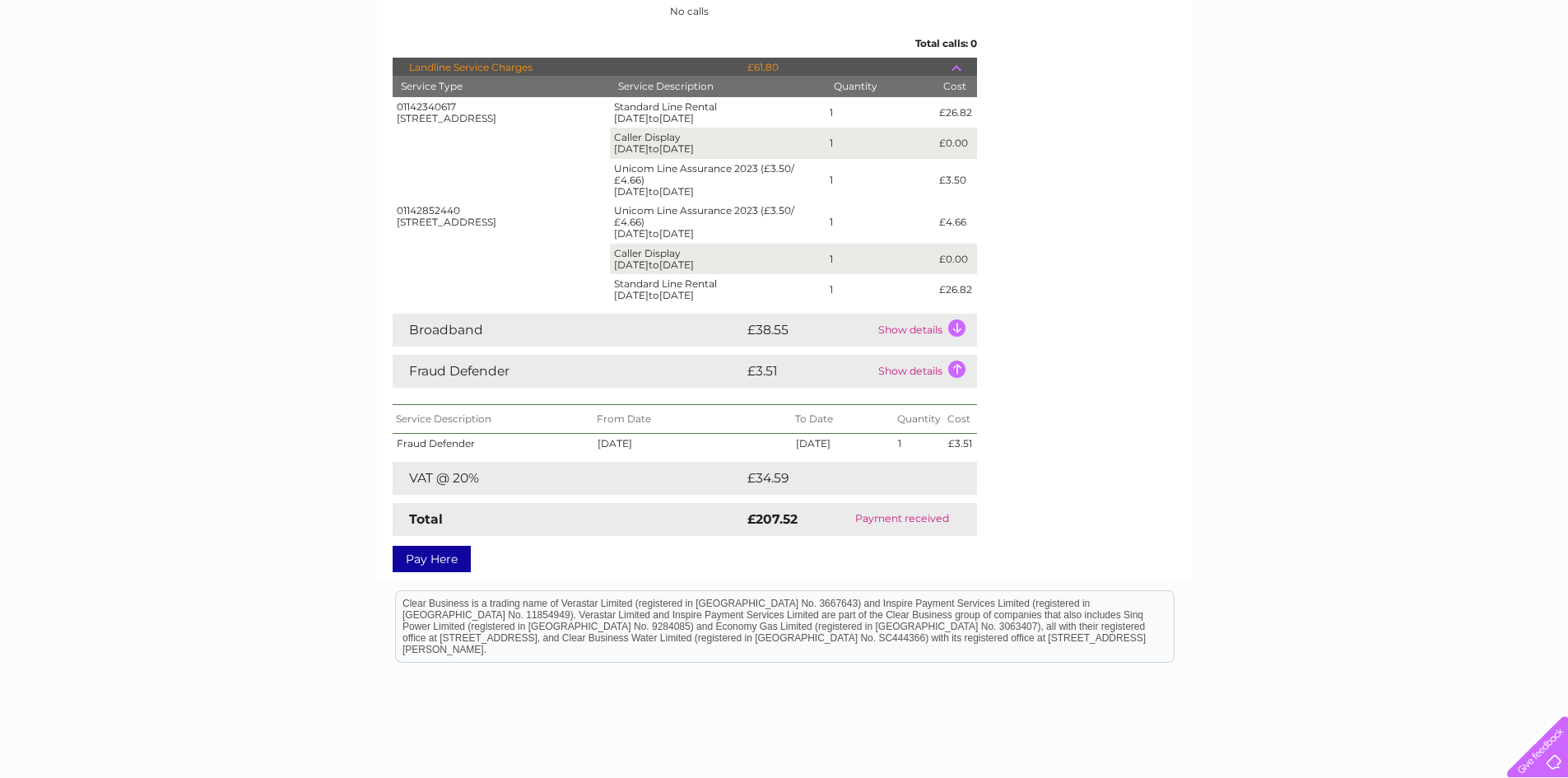
click at [953, 366] on td "Show details" at bounding box center [926, 371] width 103 height 33
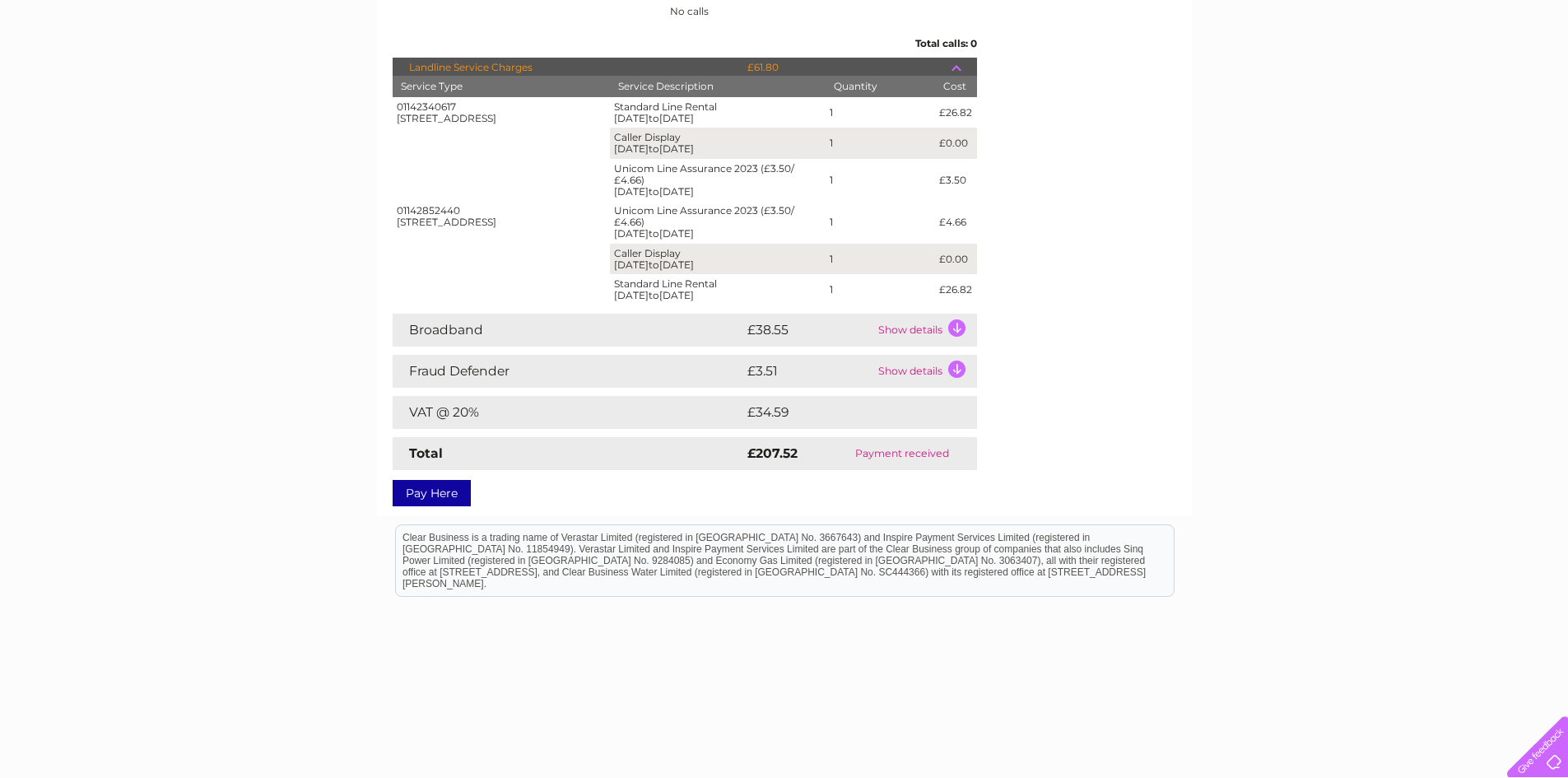
click at [959, 63] on td at bounding box center [964, 67] width 25 height 20
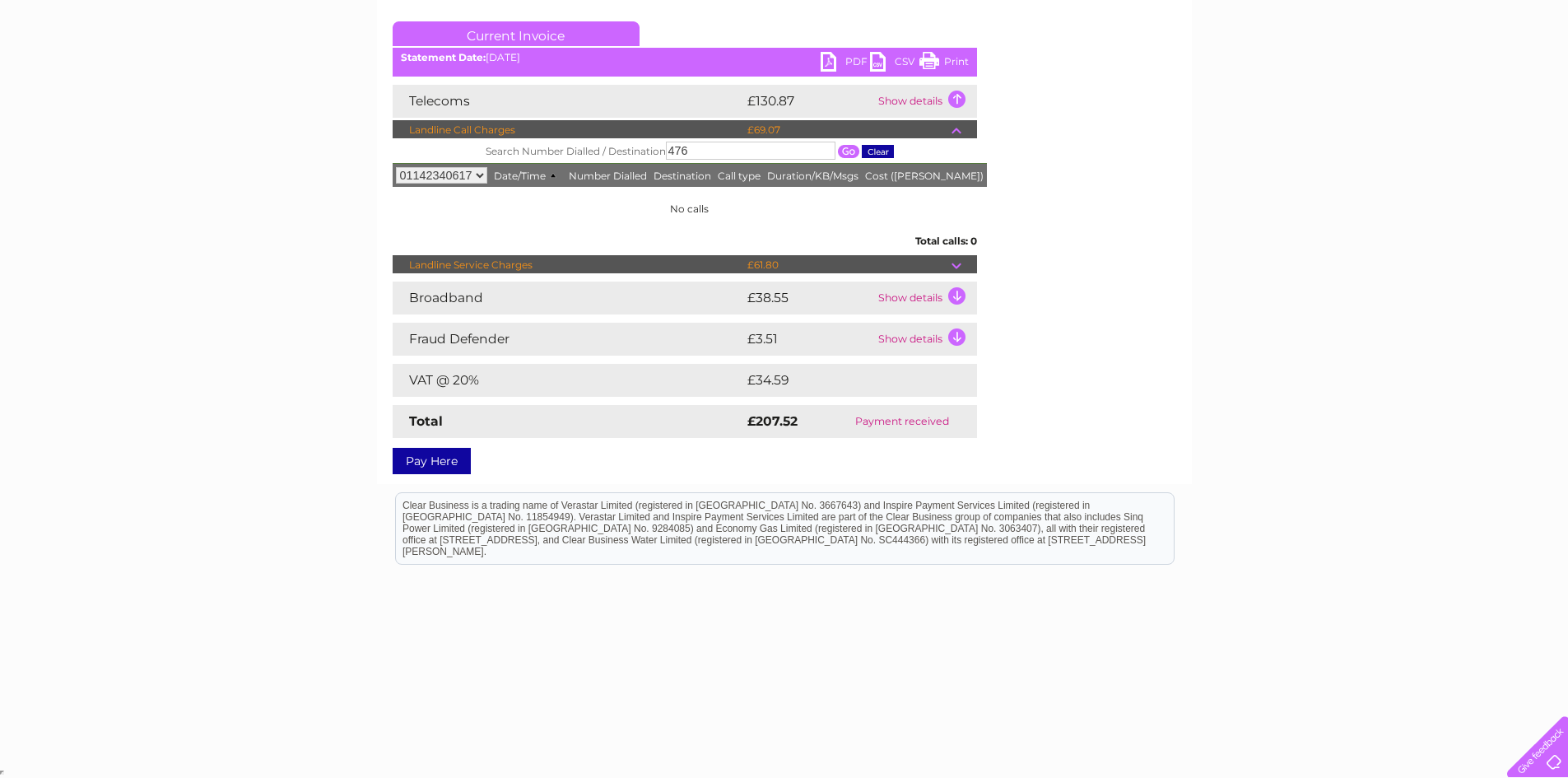
click at [957, 131] on td at bounding box center [964, 130] width 25 height 20
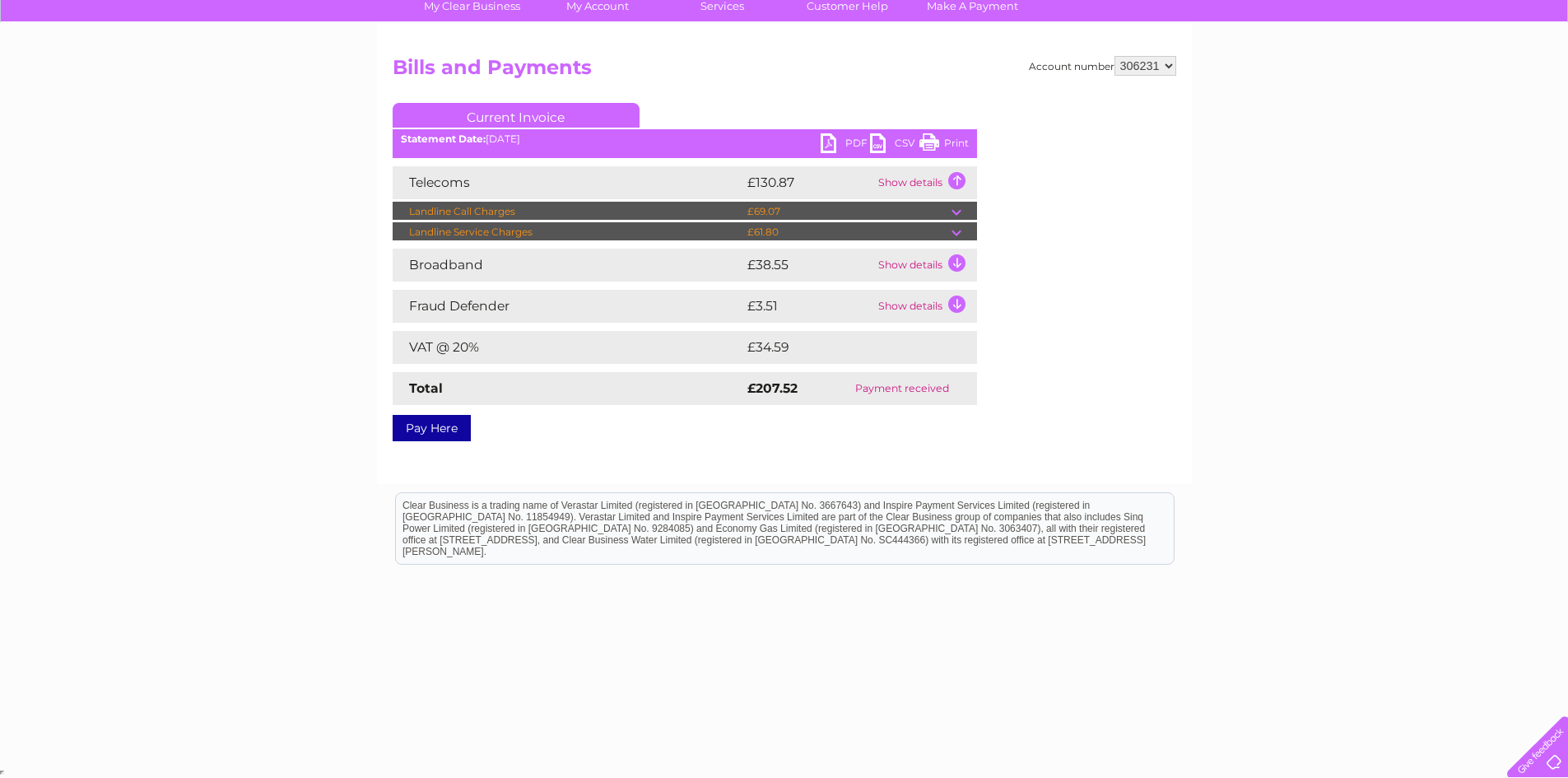
scroll to position [132, 0]
click at [954, 232] on td at bounding box center [964, 232] width 25 height 20
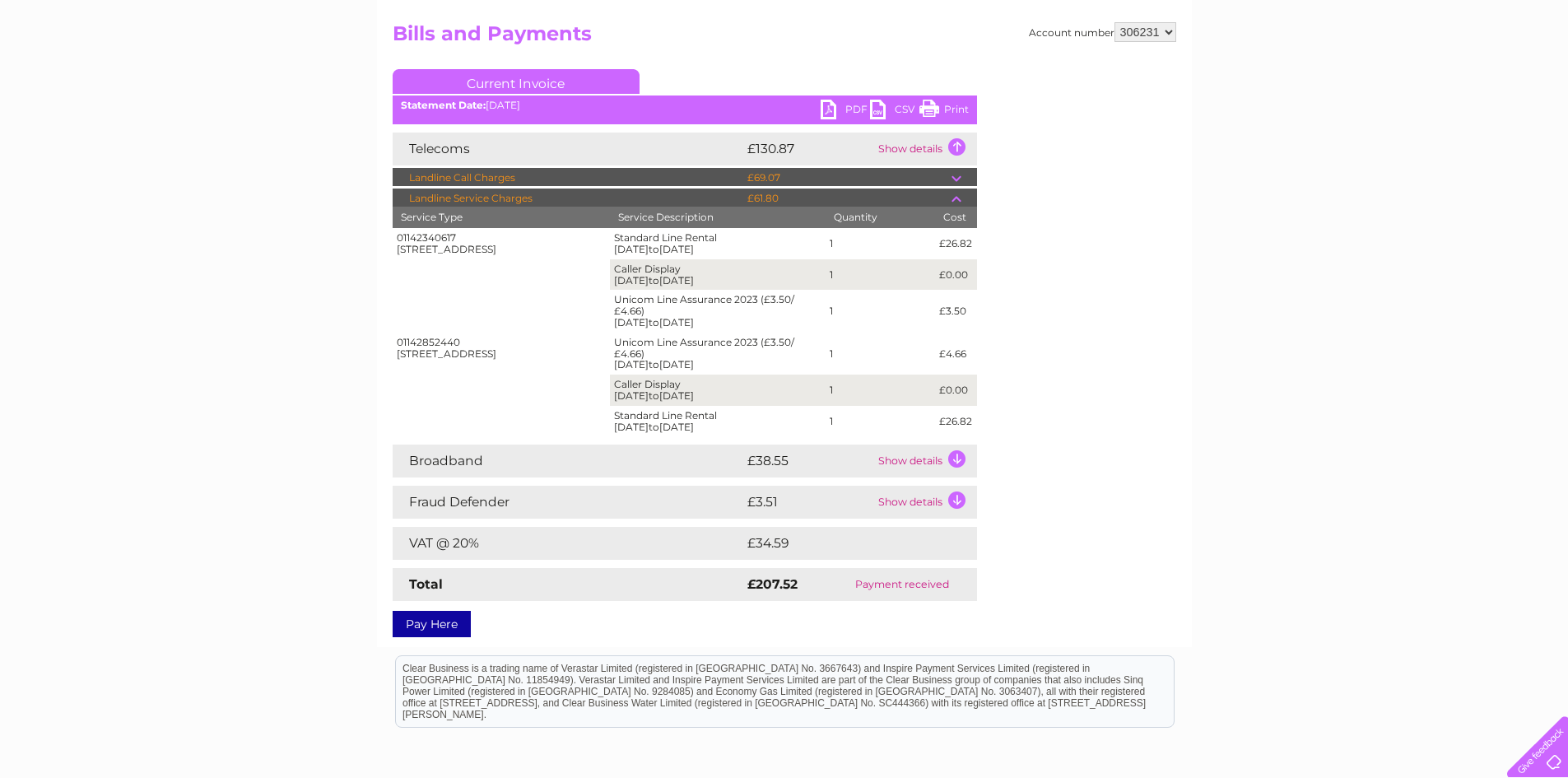
scroll to position [164, 0]
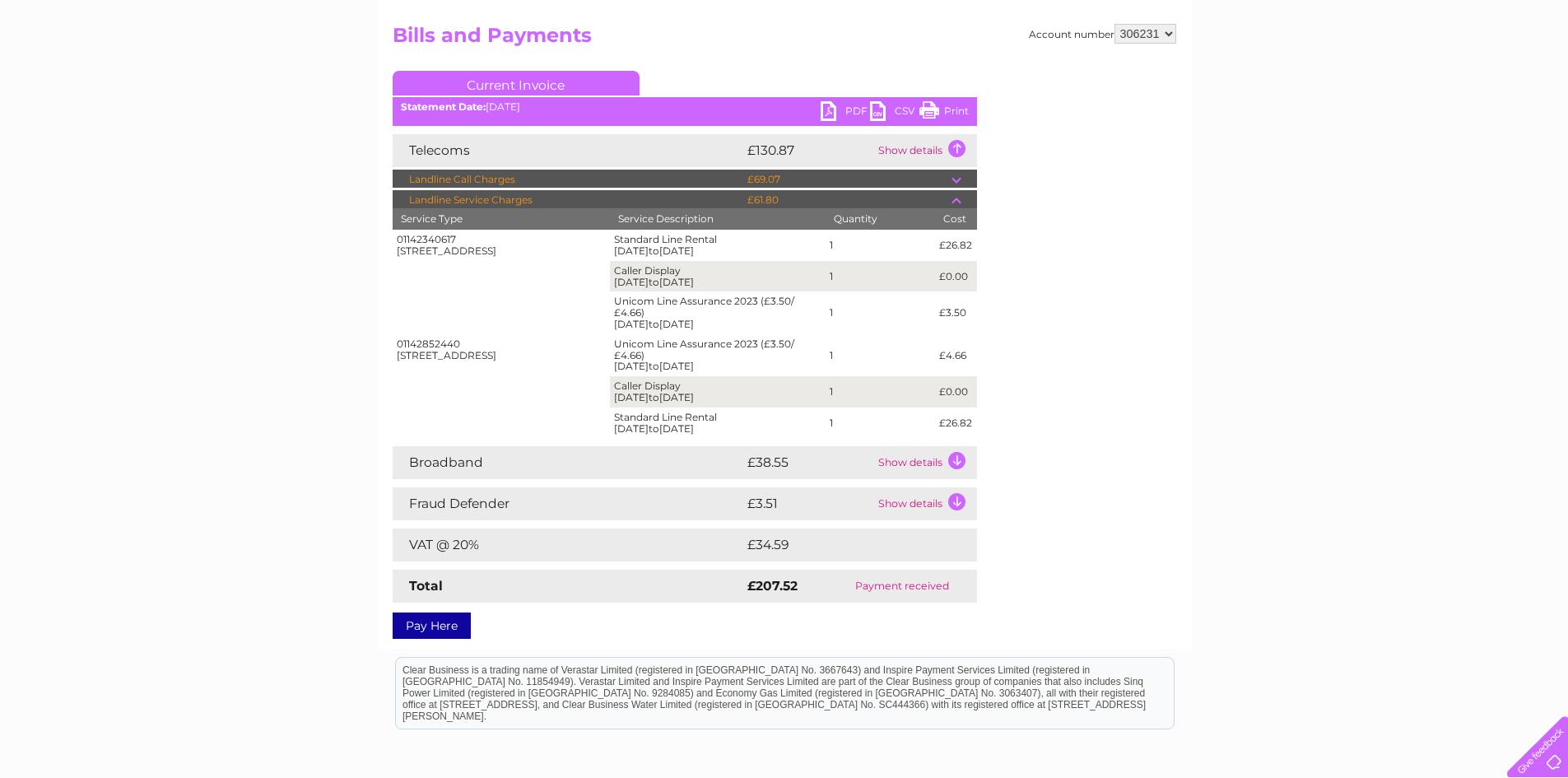
click at [956, 201] on td at bounding box center [964, 200] width 25 height 20
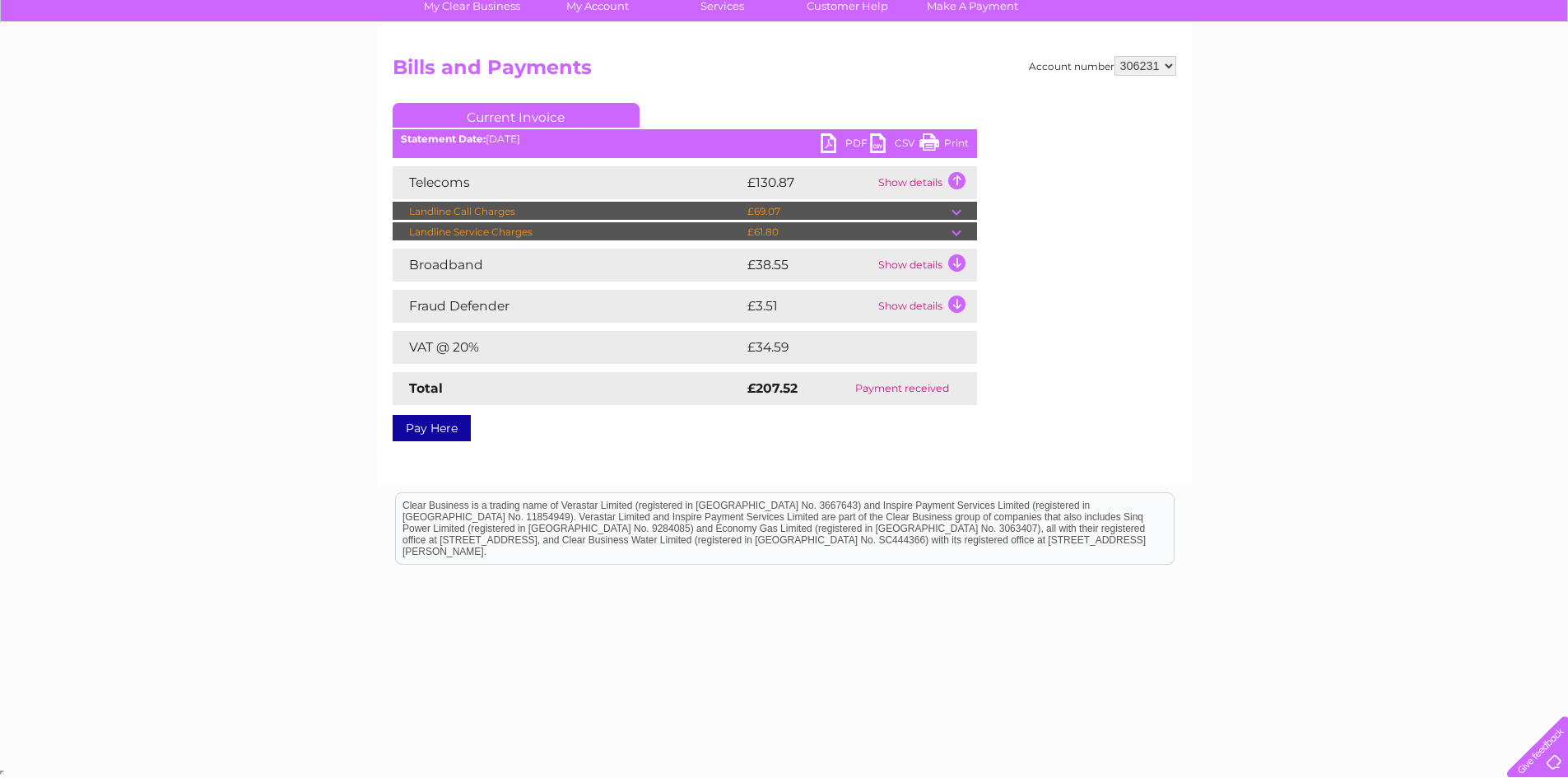
scroll to position [132, 0]
click at [957, 213] on td at bounding box center [964, 211] width 25 height 20
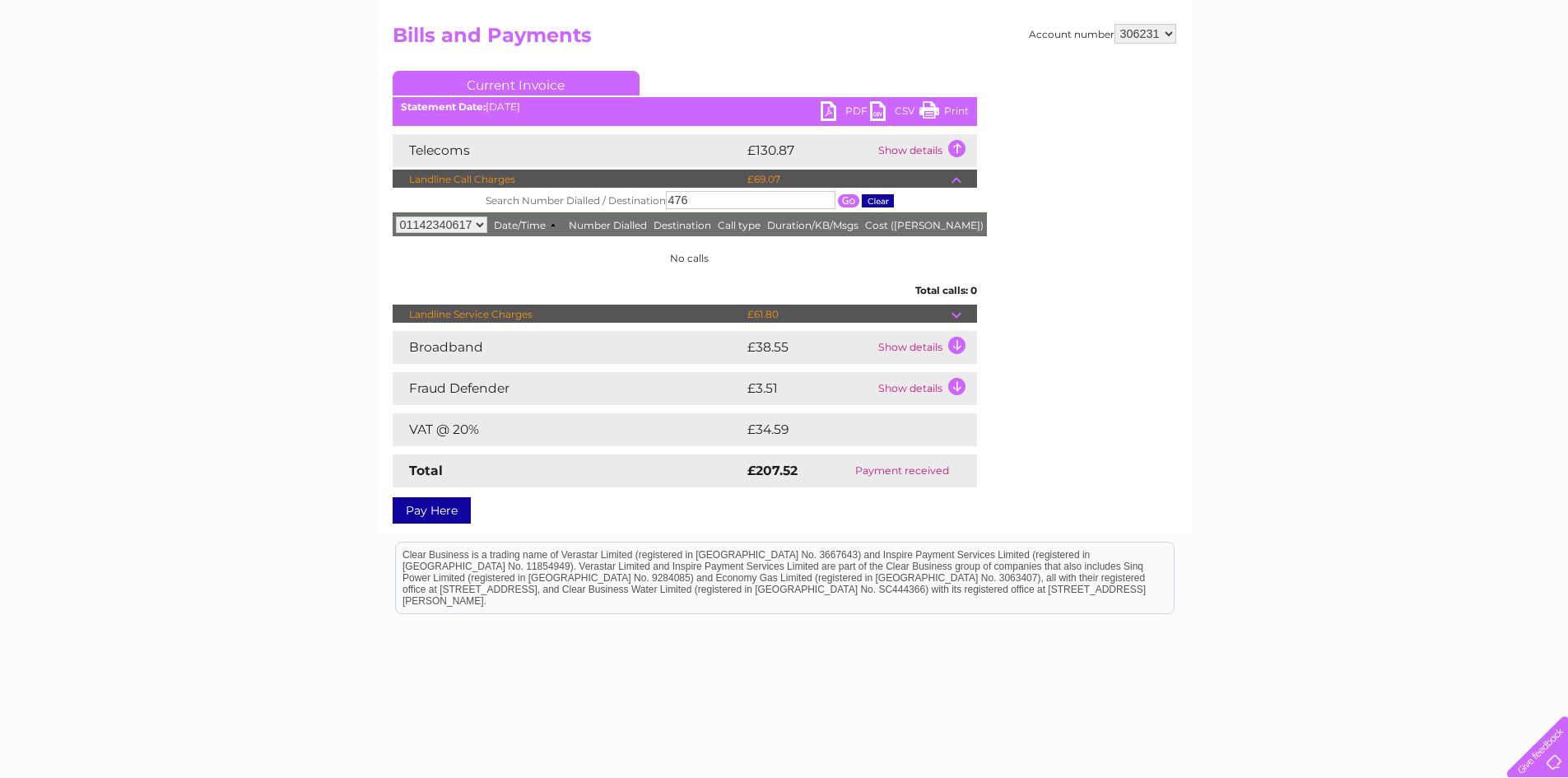
click at [718, 198] on input "476" at bounding box center [751, 200] width 170 height 18
type input "4"
click at [848, 204] on input "button" at bounding box center [848, 201] width 22 height 13
click at [869, 199] on input "button" at bounding box center [878, 201] width 32 height 13
click at [453, 221] on select "All 01142340617 01142852440" at bounding box center [441, 225] width 91 height 17
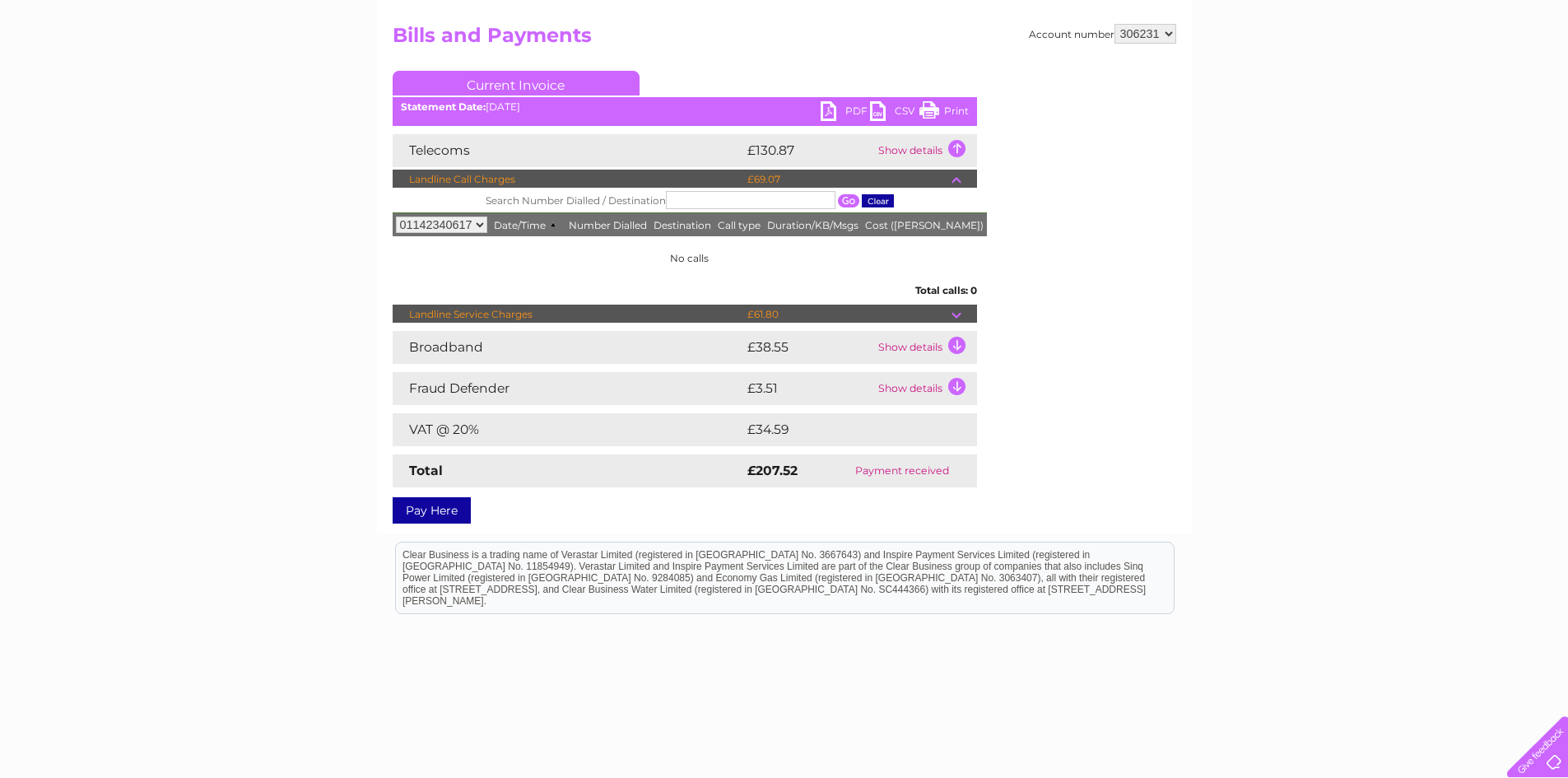
select select "All"
click at [396, 217] on select "All 01142340617 01142852440" at bounding box center [441, 225] width 91 height 17
click at [846, 201] on input "button" at bounding box center [848, 201] width 22 height 13
click at [954, 179] on td at bounding box center [964, 179] width 25 height 20
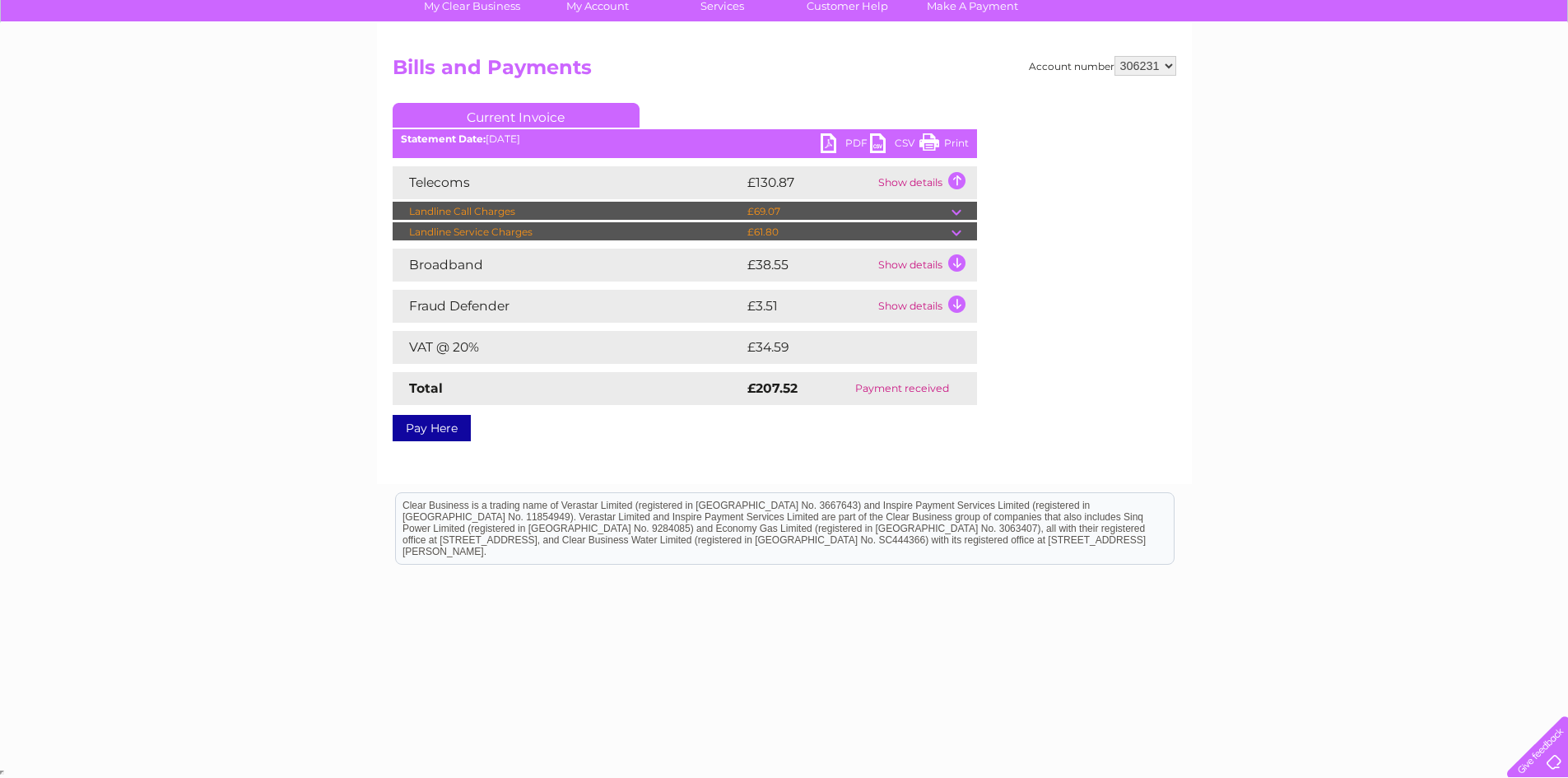
click at [954, 179] on td "Show details" at bounding box center [926, 182] width 103 height 33
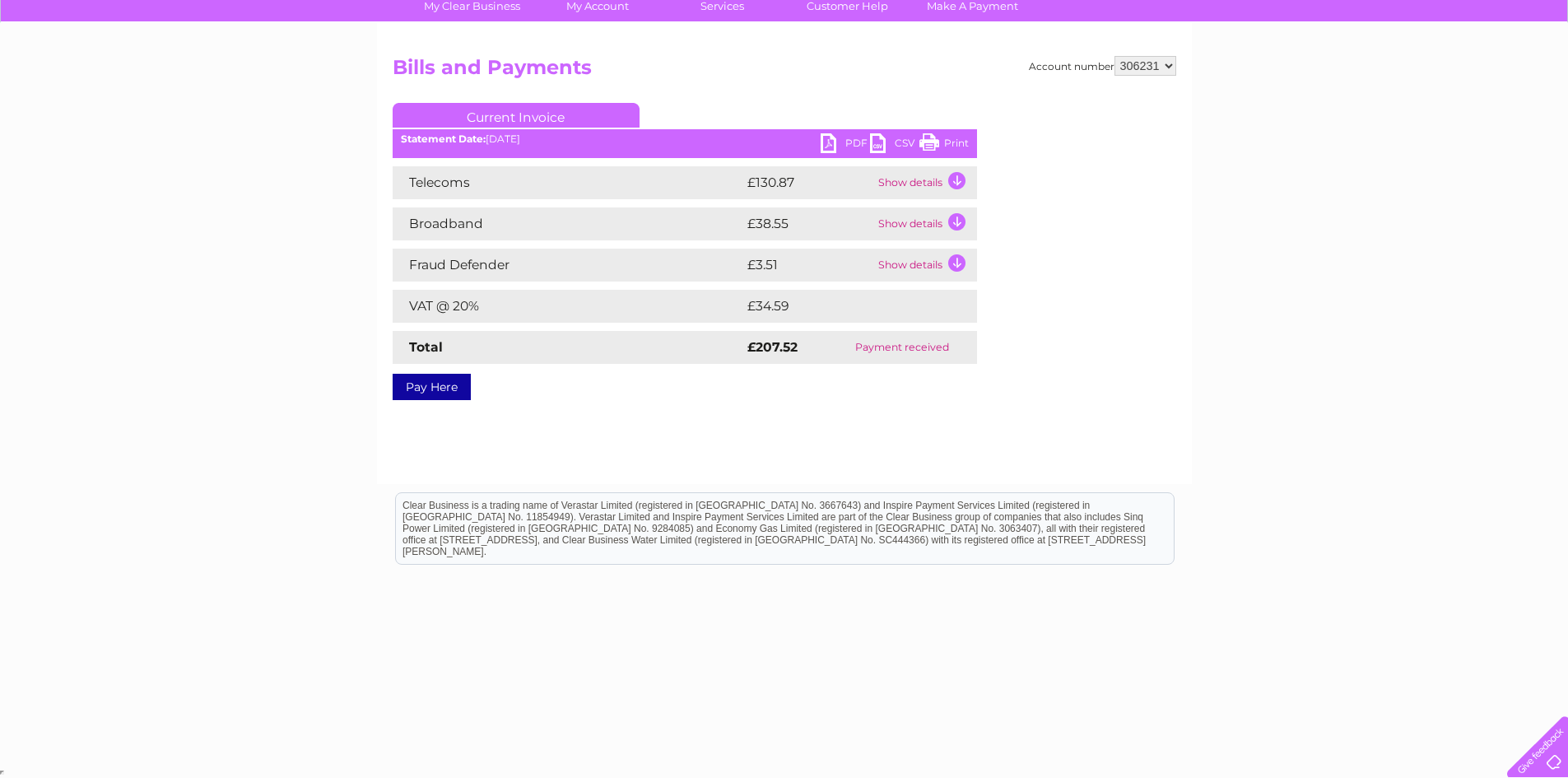
click at [957, 181] on td "Show details" at bounding box center [926, 182] width 103 height 33
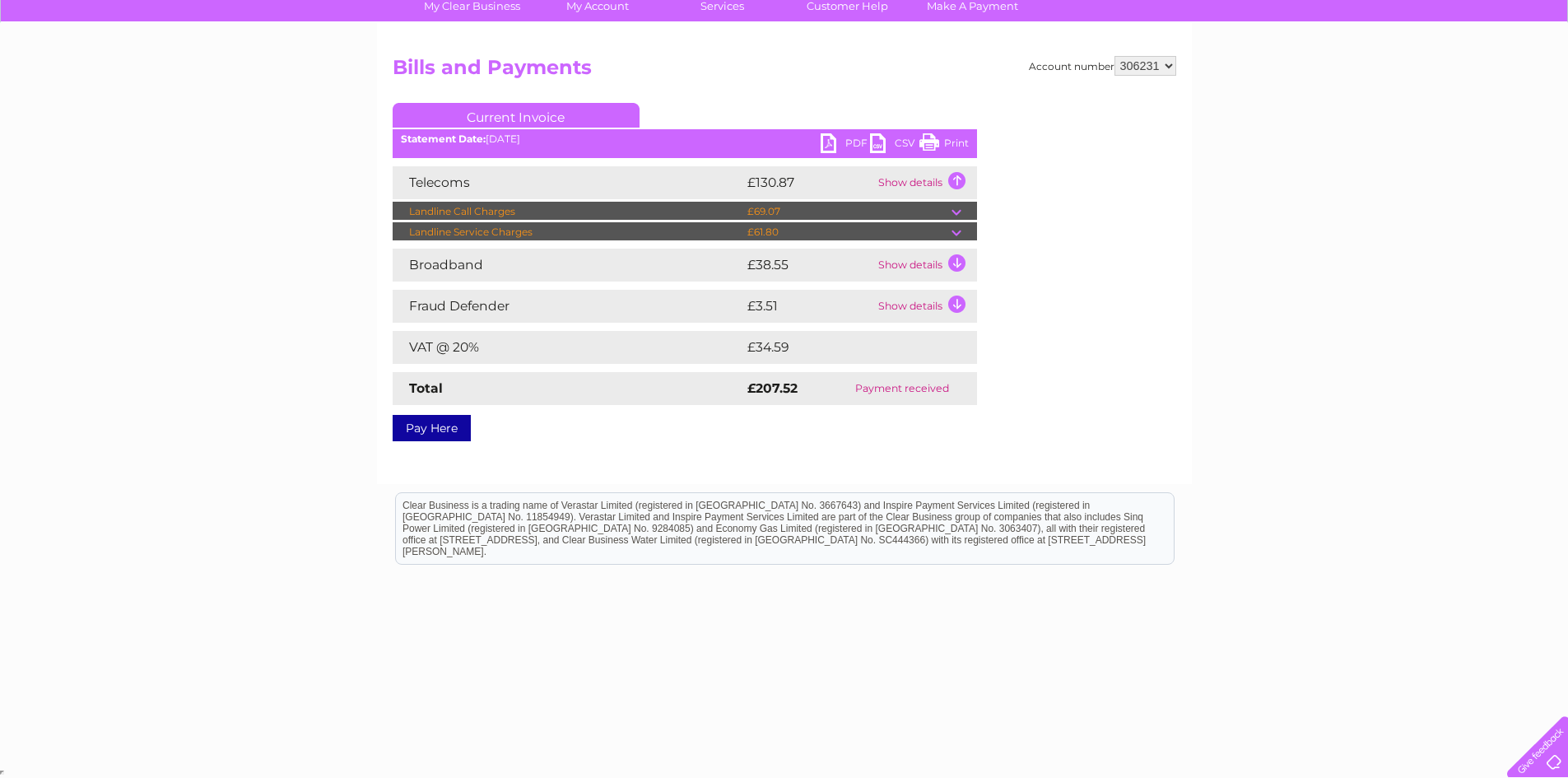
click at [952, 213] on td at bounding box center [964, 211] width 25 height 20
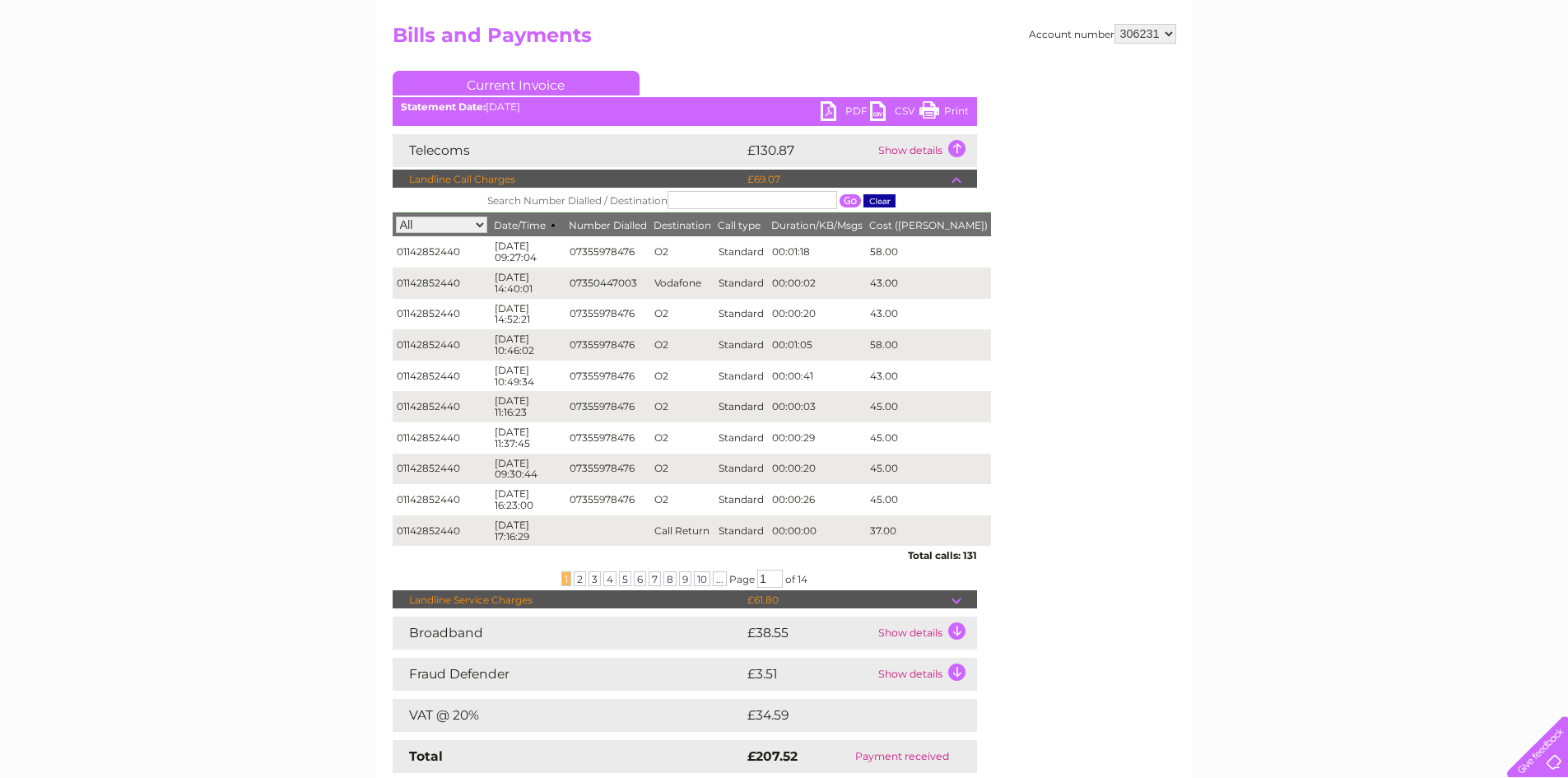
click at [548, 220] on span "Date/Time" at bounding box center [527, 224] width 69 height 12
click at [705, 574] on span "10" at bounding box center [703, 579] width 17 height 15
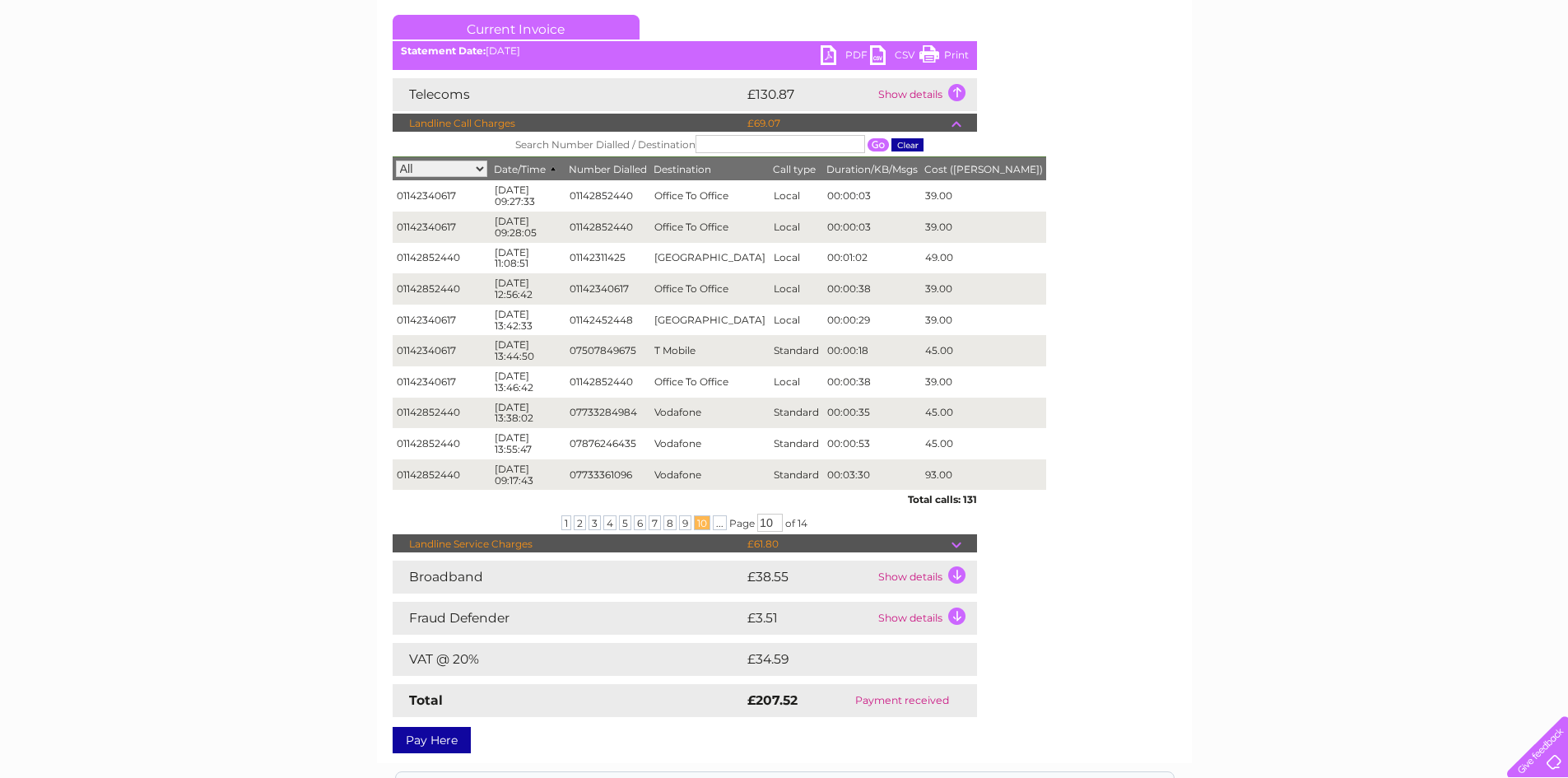
scroll to position [247, 0]
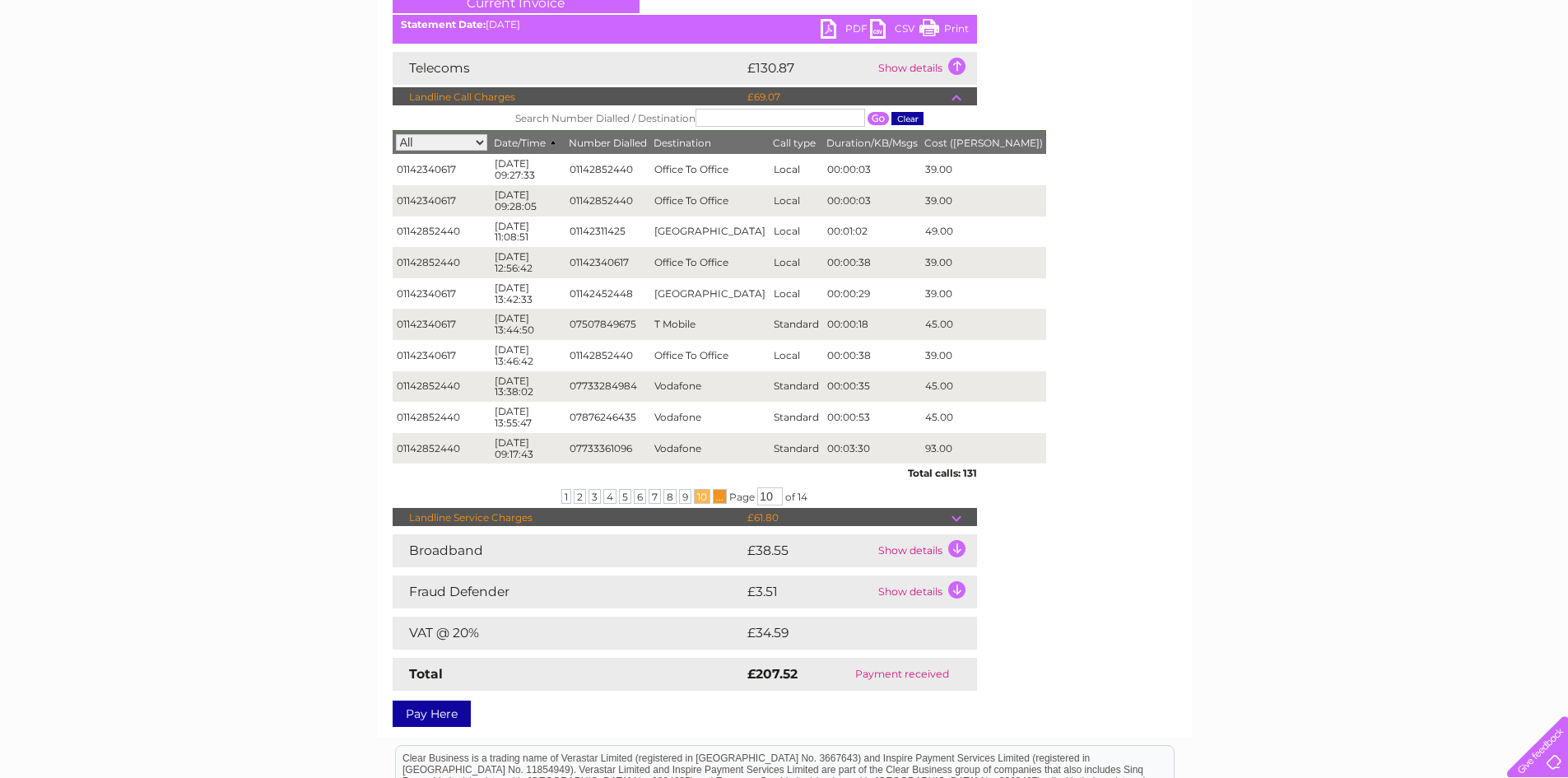
click at [721, 493] on span "..." at bounding box center [720, 496] width 14 height 15
click at [770, 494] on input "10" at bounding box center [769, 496] width 25 height 18
type input "0"
click at [775, 495] on input "0" at bounding box center [769, 496] width 25 height 18
type input "14"
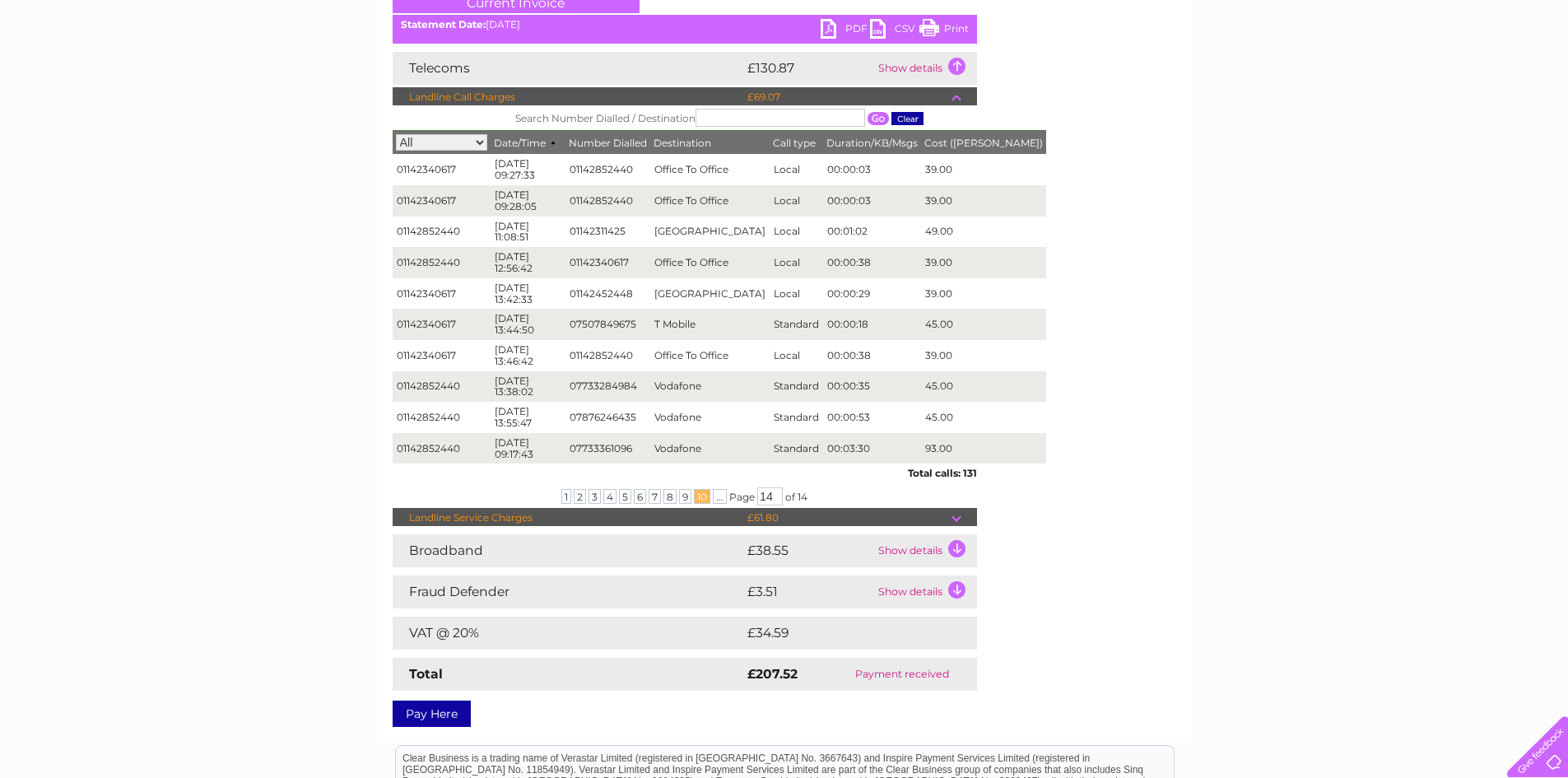
click at [868, 114] on input "button" at bounding box center [878, 118] width 22 height 13
click at [783, 494] on input "14" at bounding box center [769, 496] width 25 height 18
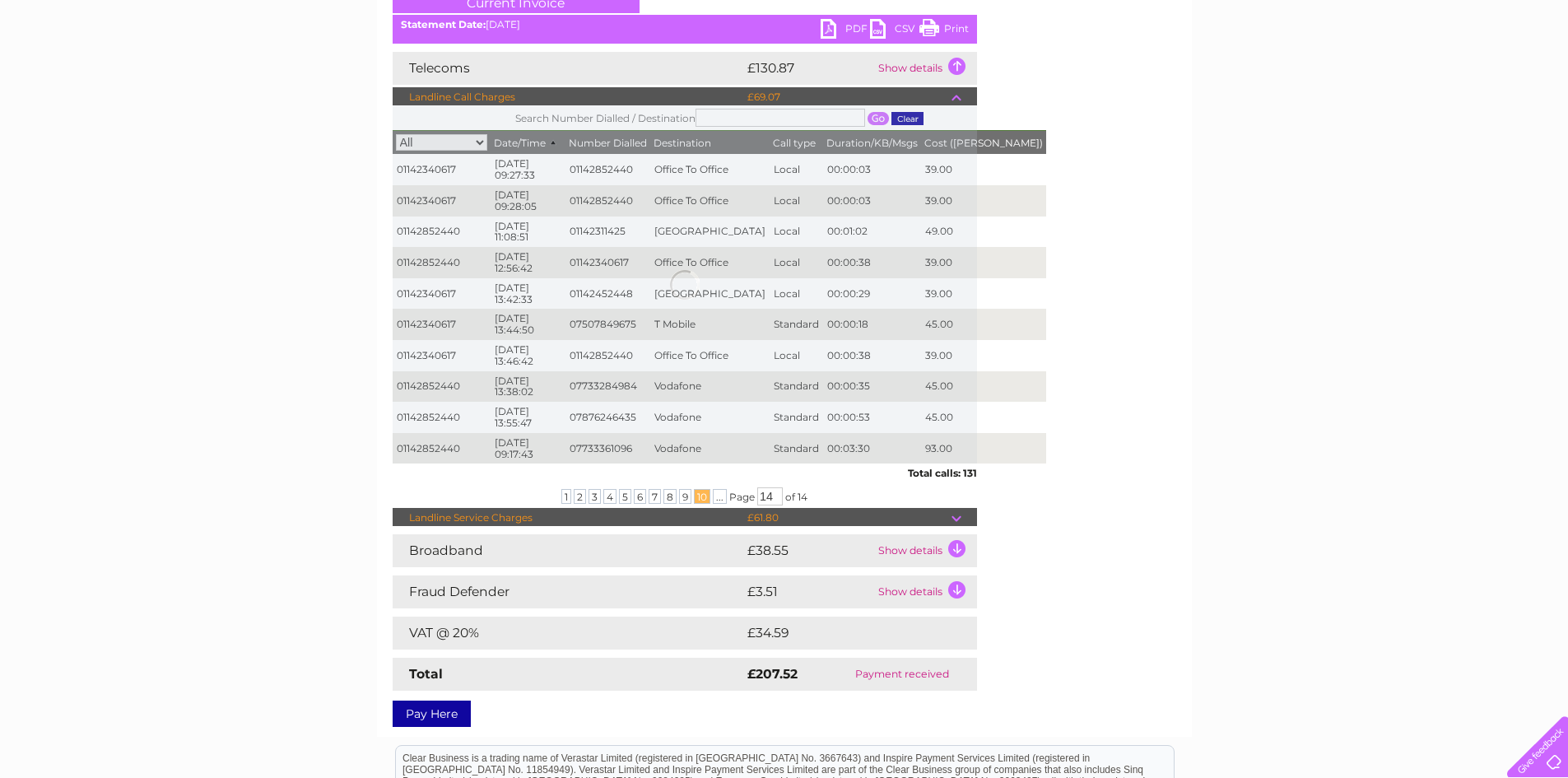
scroll to position [221, 0]
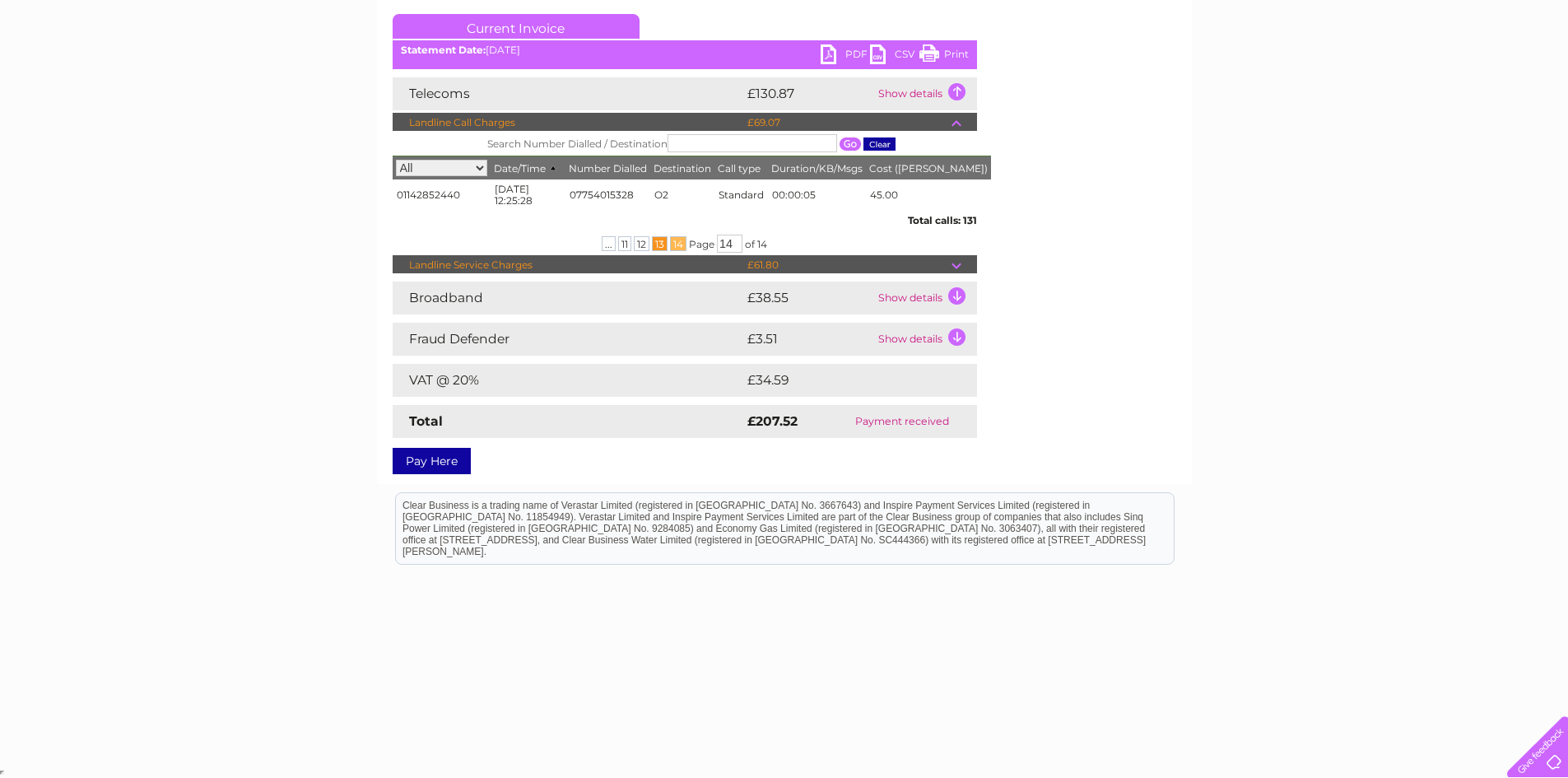
click at [661, 242] on span "13" at bounding box center [660, 244] width 16 height 15
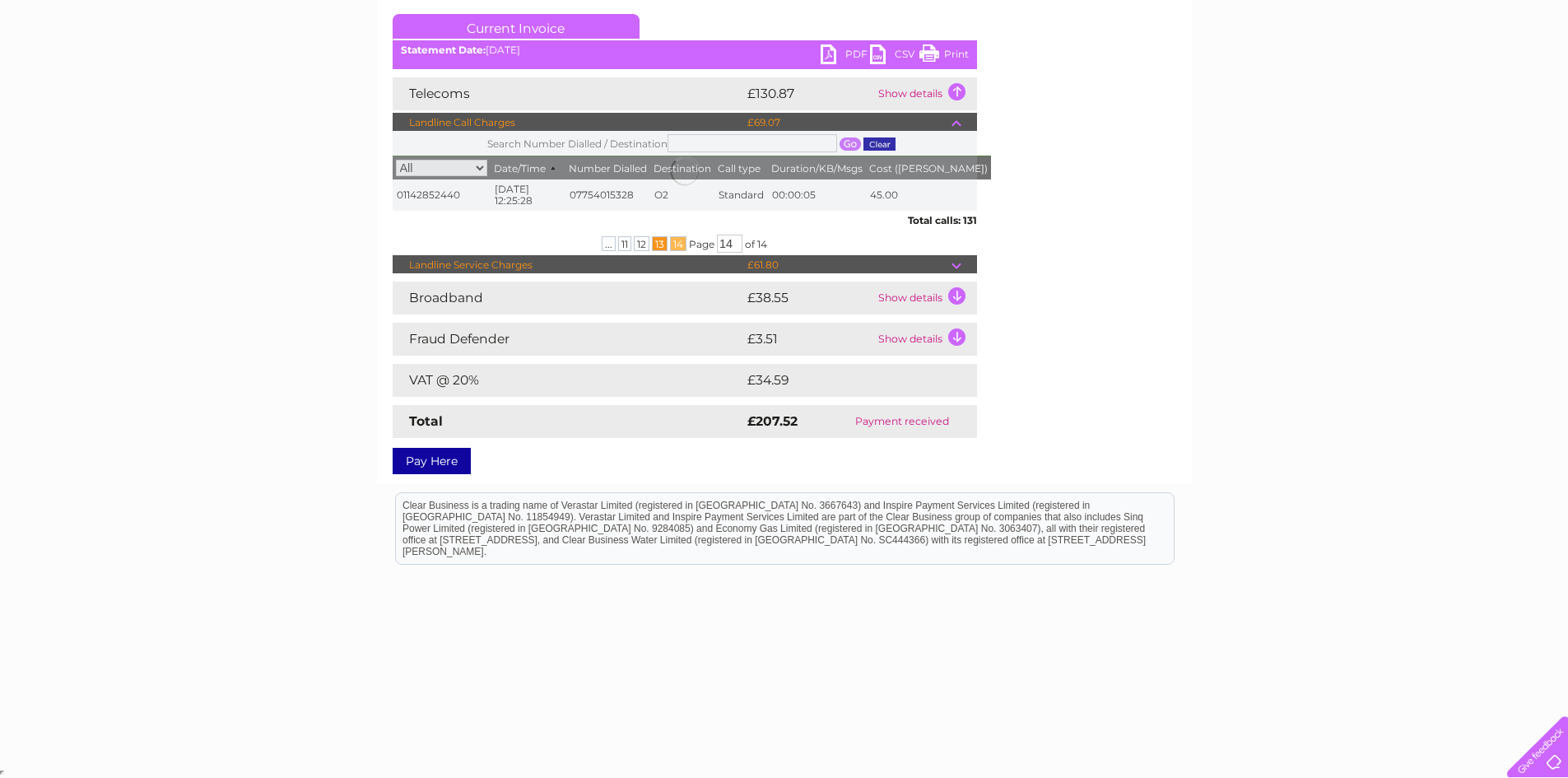
scroll to position [247, 0]
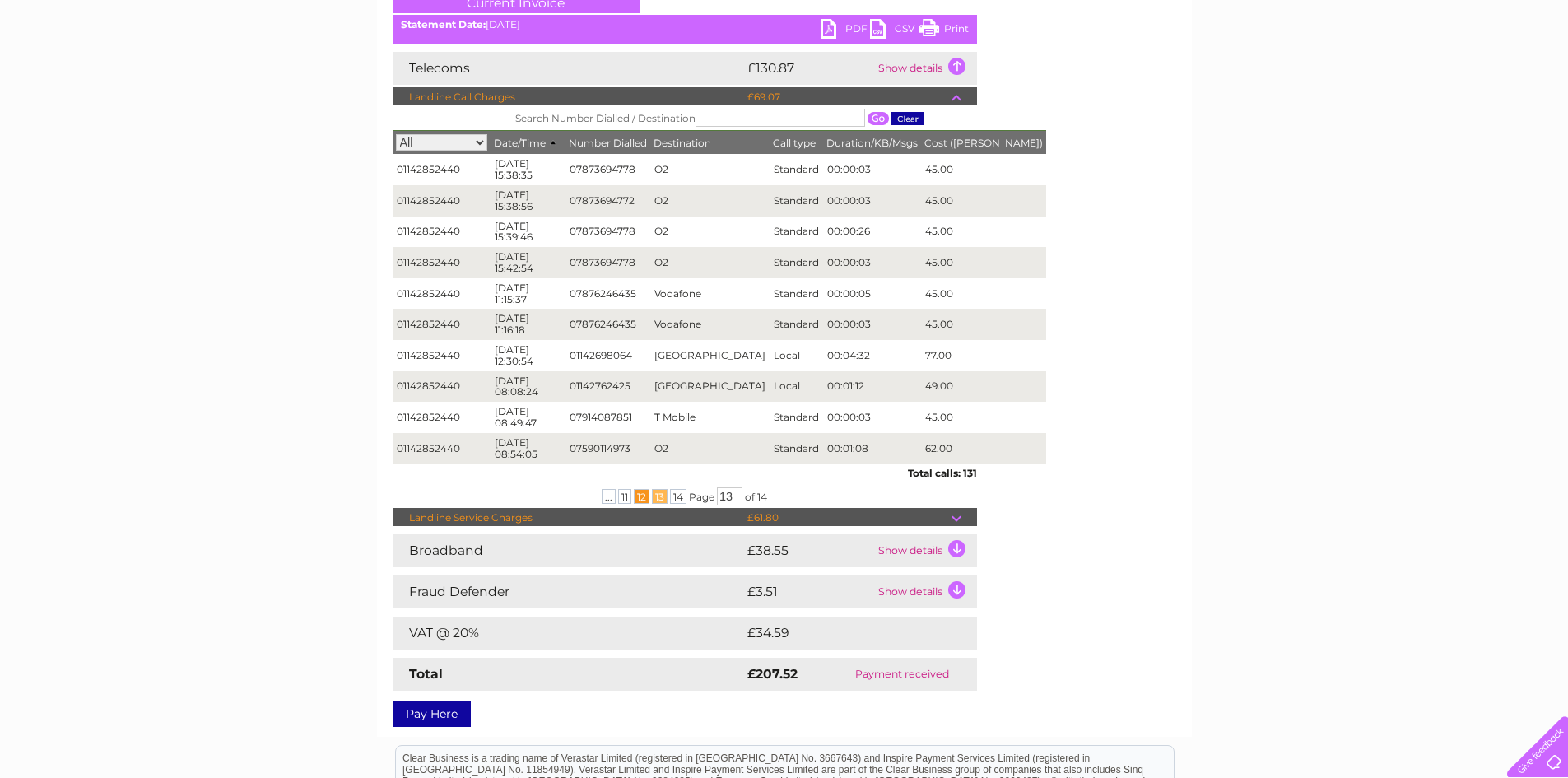
click at [644, 494] on span "12" at bounding box center [642, 496] width 16 height 15
drag, startPoint x: 637, startPoint y: 196, endPoint x: 571, endPoint y: 200, distance: 66.1
click at [571, 200] on td "03456060460" at bounding box center [608, 200] width 84 height 31
copy td "03456060460"
drag, startPoint x: 633, startPoint y: 266, endPoint x: 569, endPoint y: 261, distance: 64.2
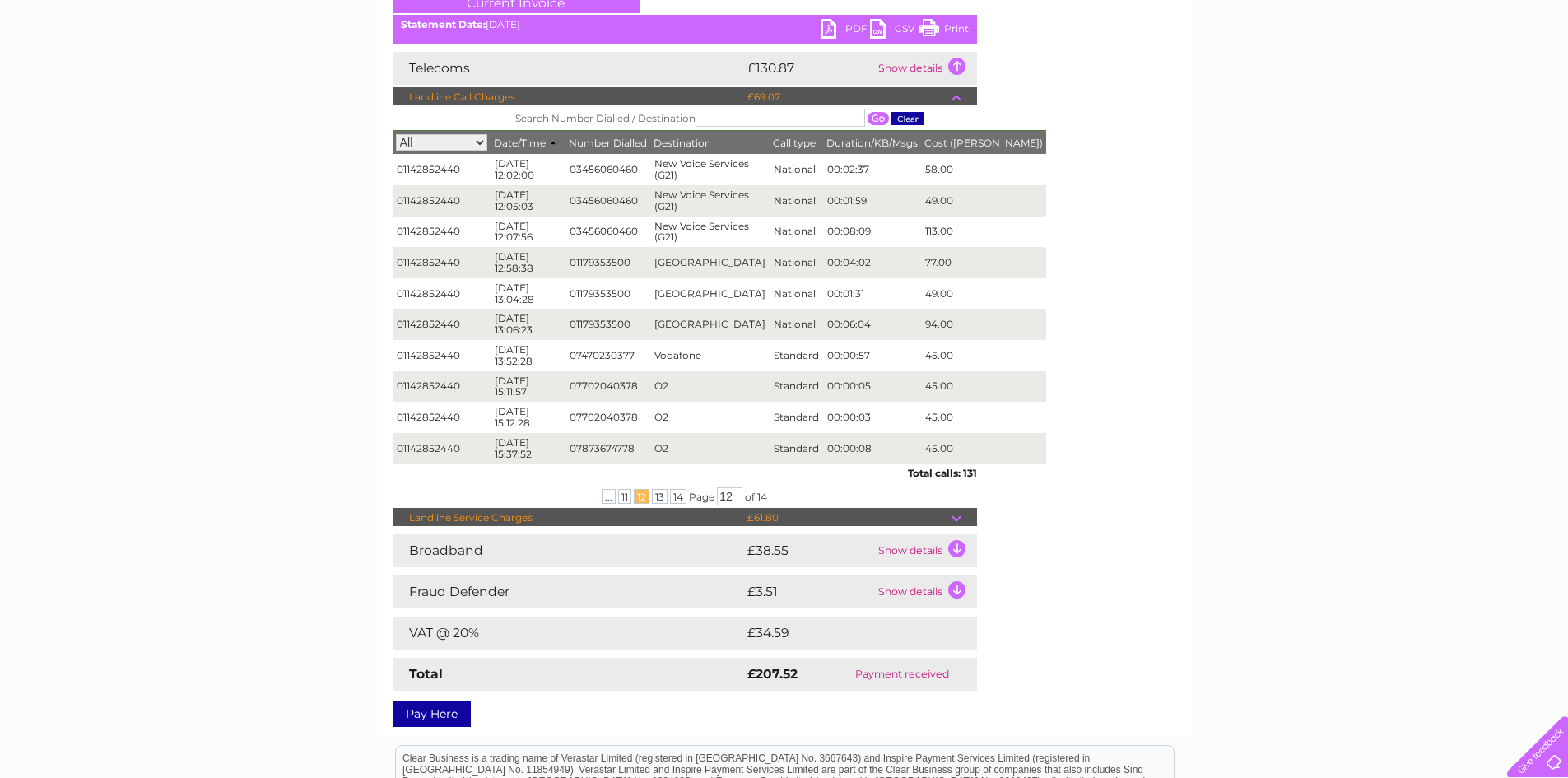
click at [569, 261] on td "01179353500" at bounding box center [608, 262] width 84 height 31
copy td "01179353500"
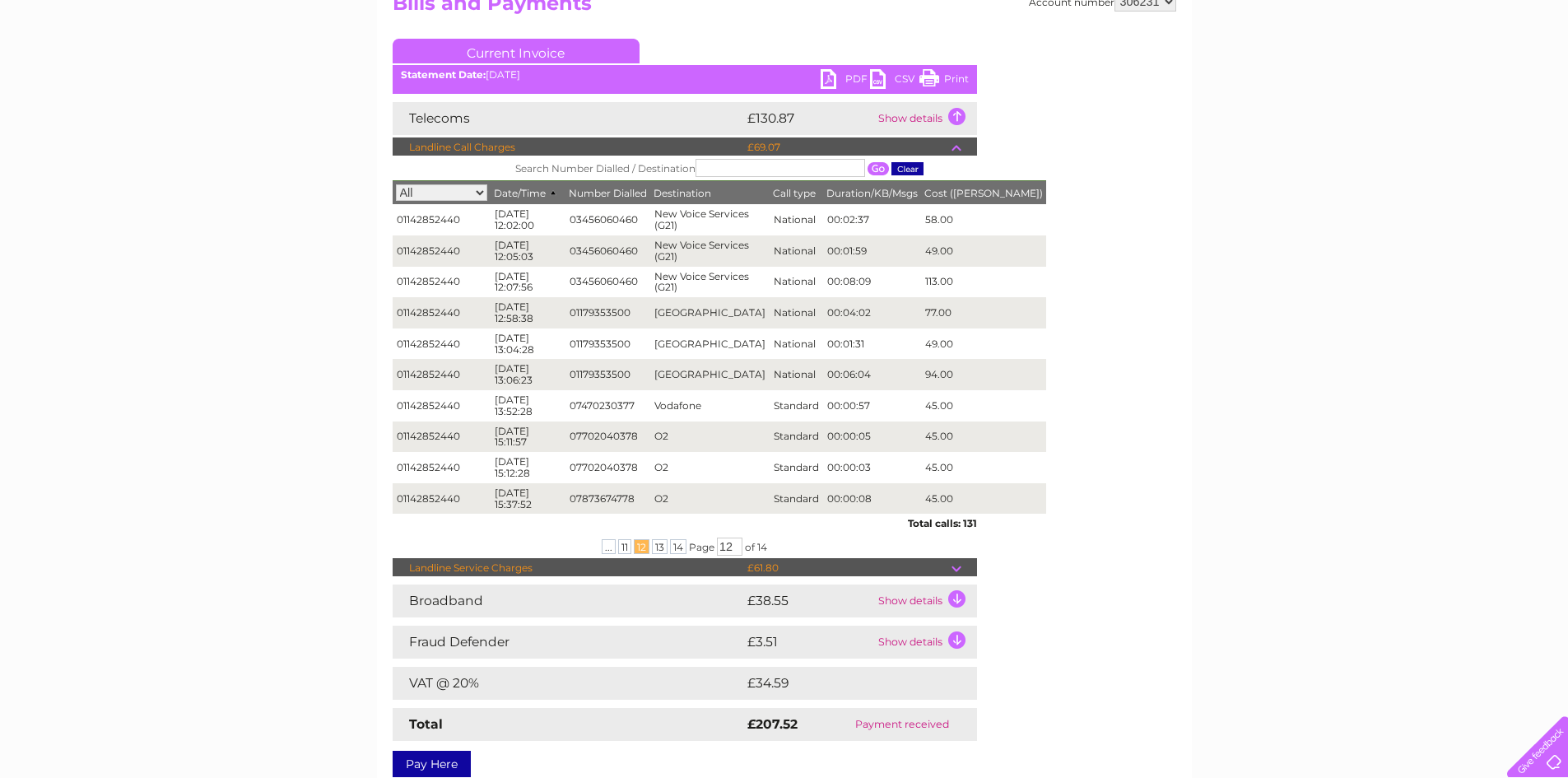
scroll to position [0, 0]
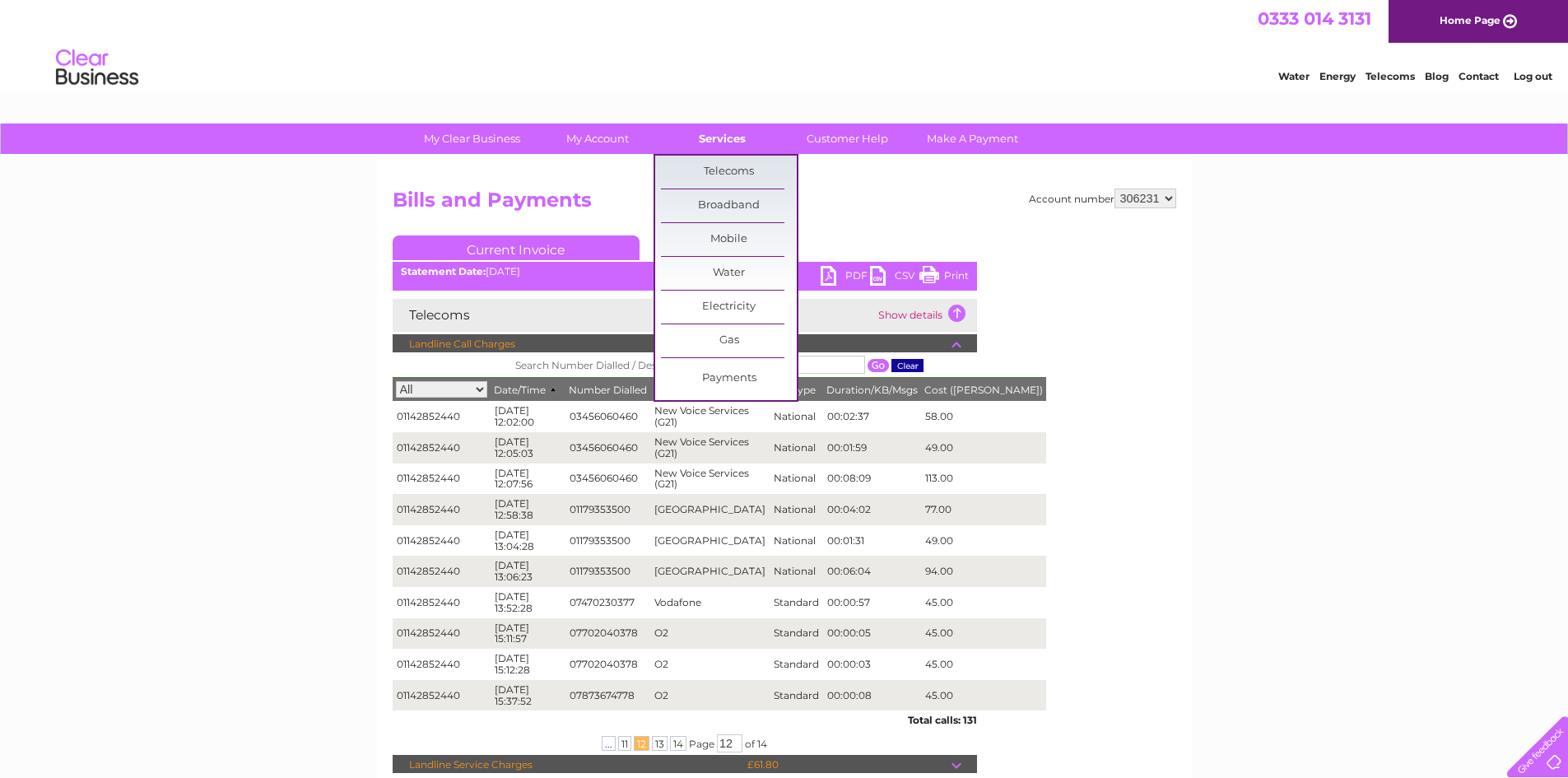
click at [710, 138] on link "Services" at bounding box center [723, 139] width 136 height 30
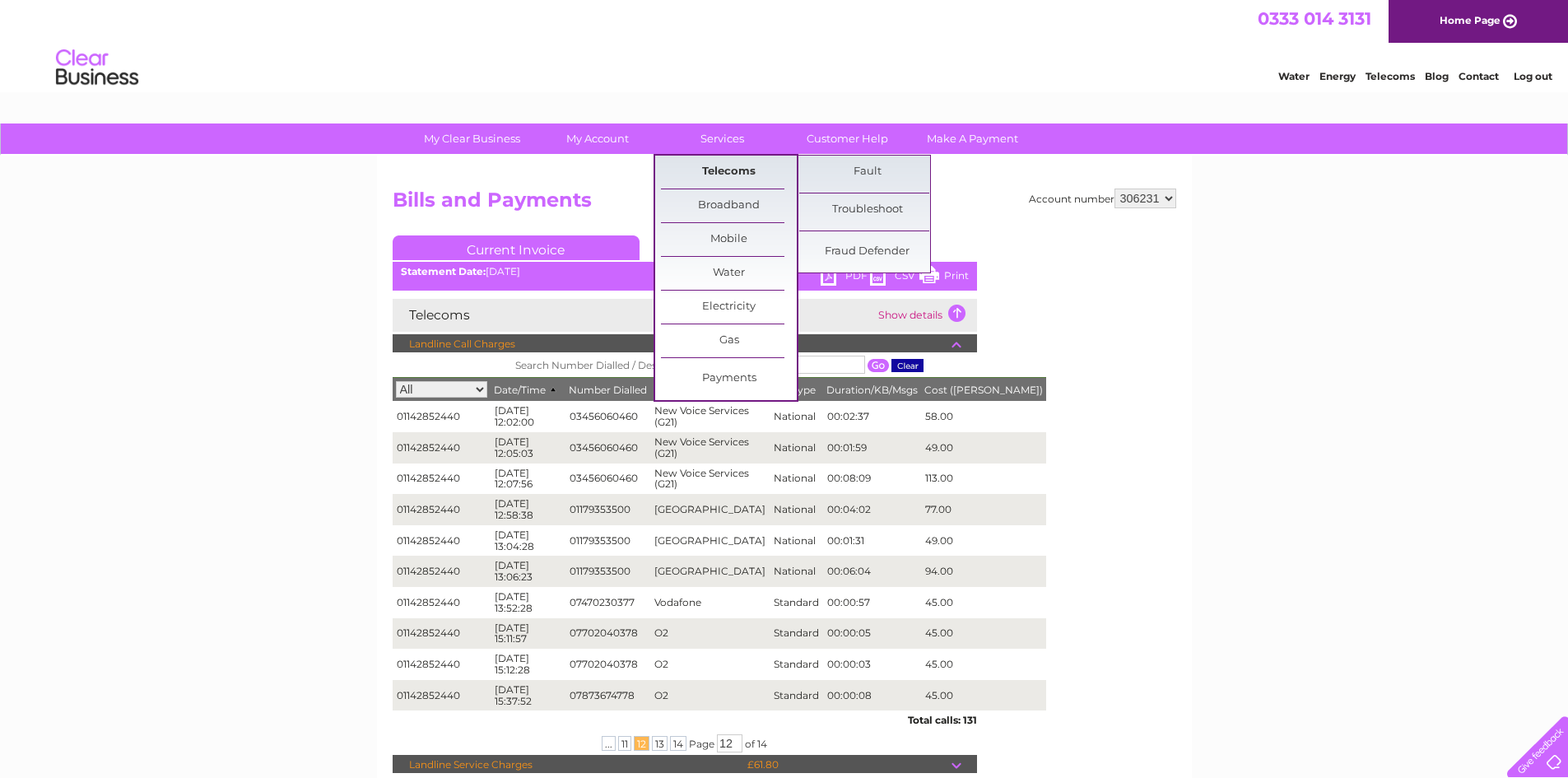
click at [737, 171] on link "Telecoms" at bounding box center [729, 172] width 136 height 33
click at [910, 210] on link "Troubleshoot" at bounding box center [867, 209] width 136 height 33
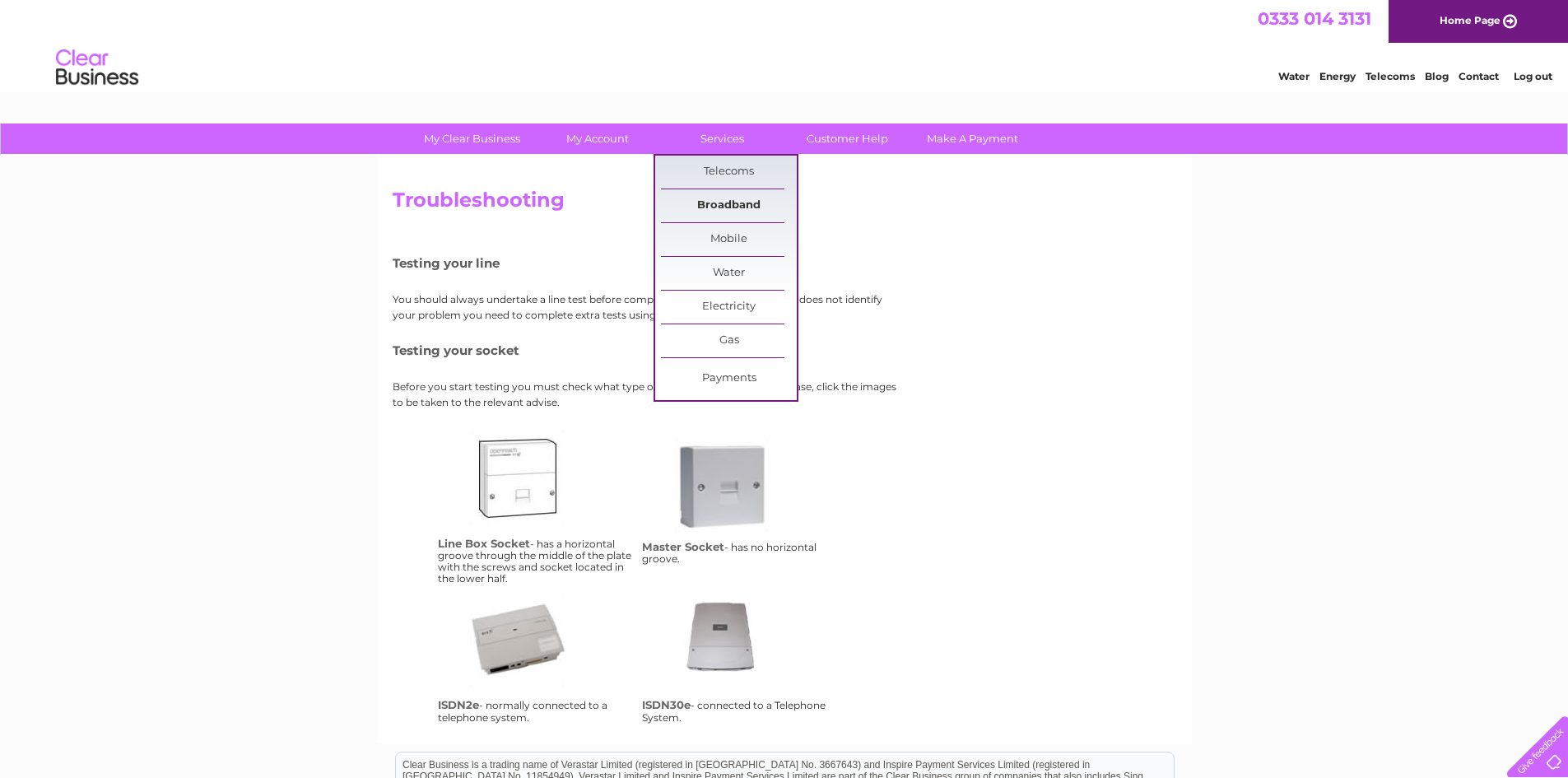
click at [735, 205] on link "Broadband" at bounding box center [729, 206] width 136 height 33
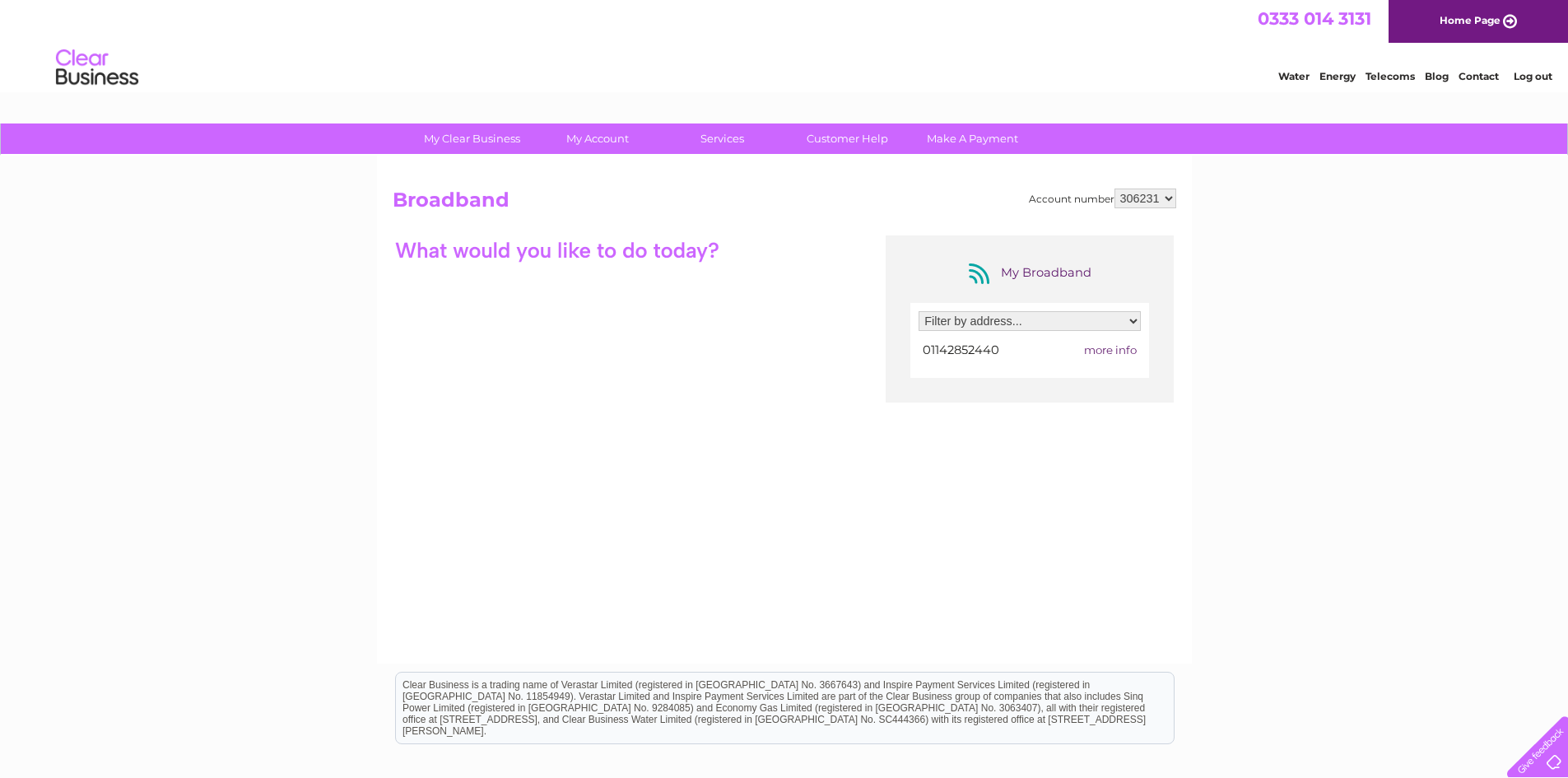
click at [1081, 326] on select "Filter by address... Little Rascals Nursery, Halifax road, Sheffield, South Yor…" at bounding box center [1029, 321] width 222 height 20
select select "1079492"
click at [919, 312] on select "Filter by address... Little Rascals Nursery, Halifax road, Sheffield, South Yor…" at bounding box center [1029, 321] width 222 height 20
click at [832, 143] on link "Customer Help" at bounding box center [847, 139] width 136 height 30
